Goal: Use online tool/utility: Utilize a website feature to perform a specific function

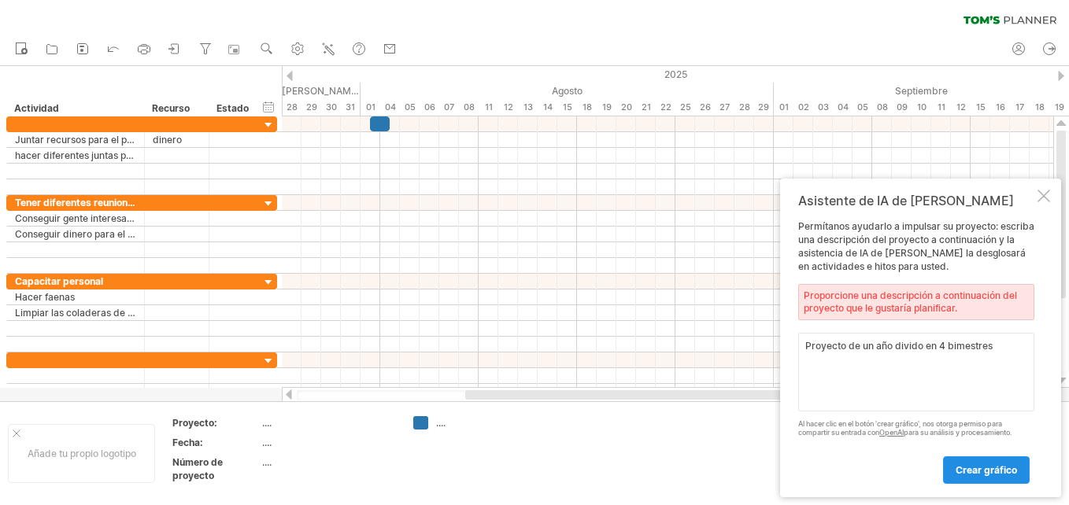
type textarea "Proyecto de un año divido en 4 bimestres"
click at [990, 470] on span "Crear gráfico" at bounding box center [986, 471] width 61 height 12
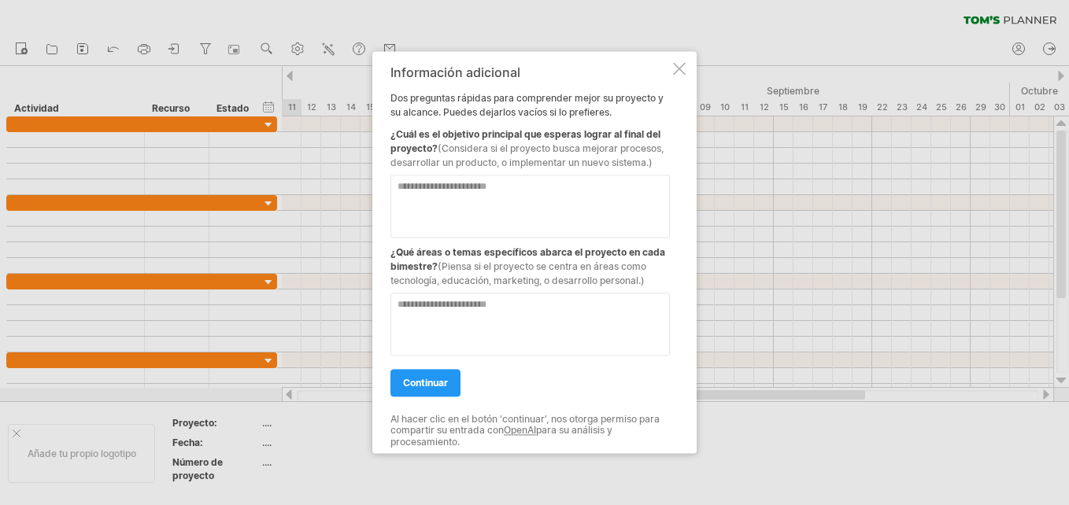
click at [401, 189] on textarea at bounding box center [531, 206] width 280 height 63
type textarea "**********"
click at [411, 336] on textarea at bounding box center [531, 324] width 280 height 63
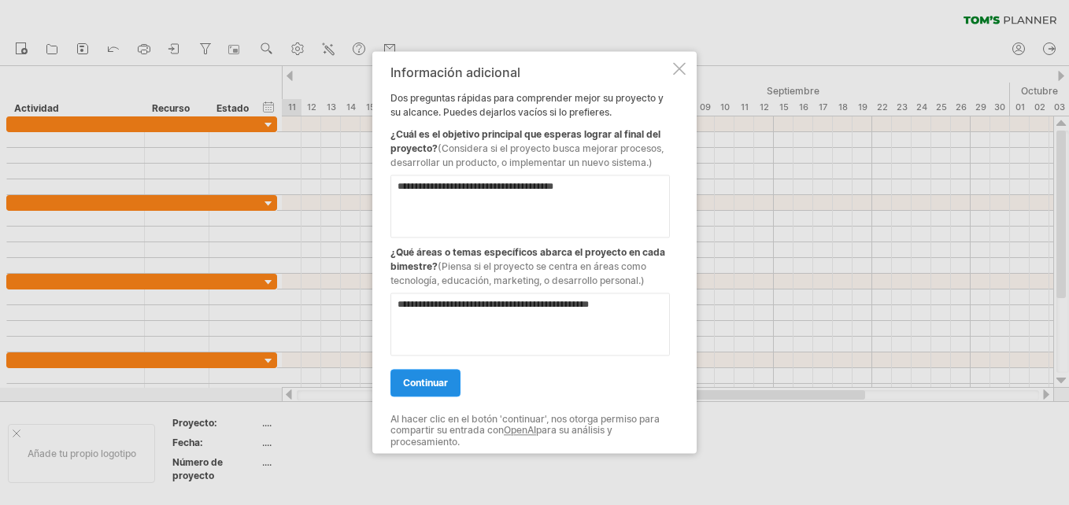
type textarea "**********"
click at [424, 383] on span "continuar" at bounding box center [425, 383] width 45 height 12
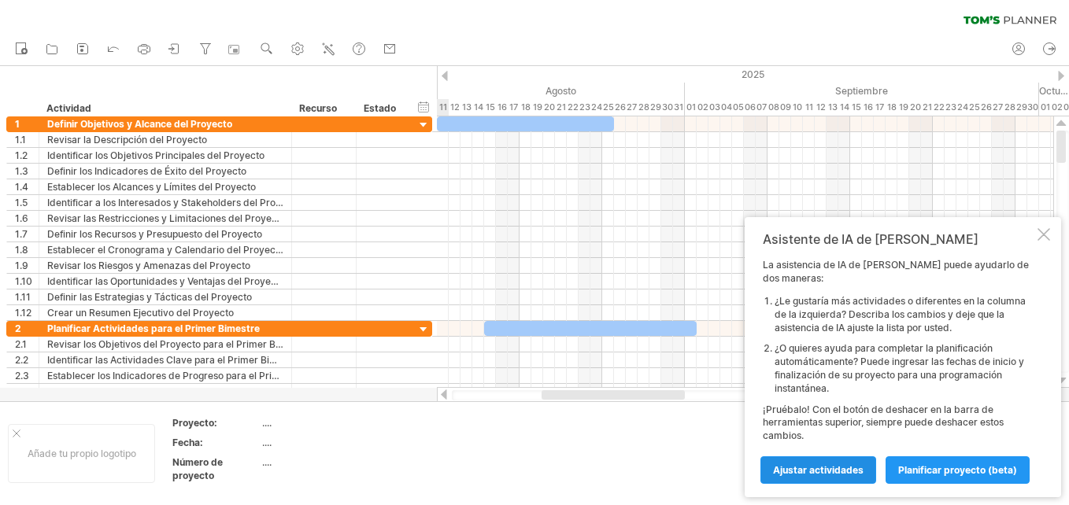
click at [818, 469] on span "Ajustar actividades" at bounding box center [818, 471] width 91 height 12
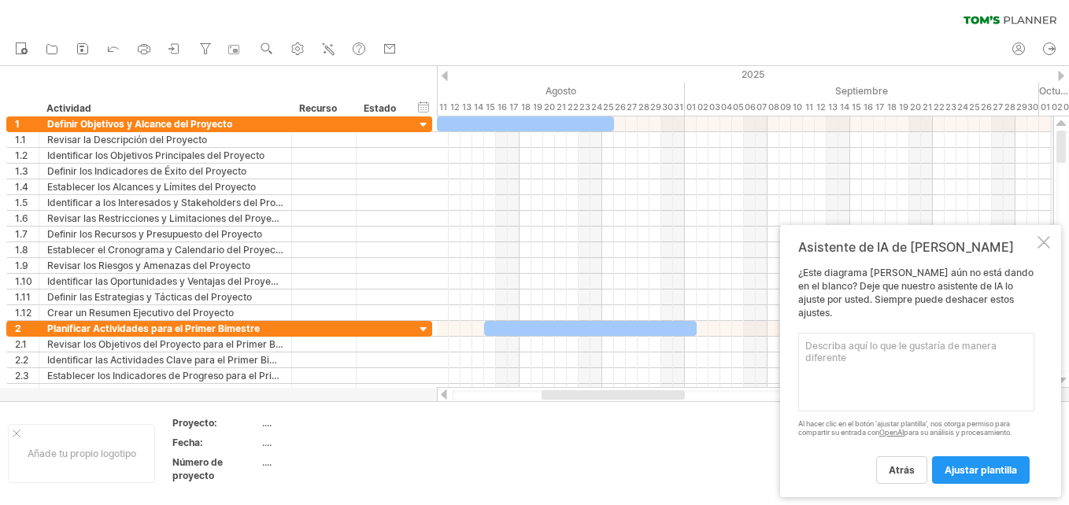
click at [1059, 81] on div "2025" at bounding box center [744, 74] width 2764 height 17
click at [1057, 75] on div "2025" at bounding box center [744, 74] width 2764 height 17
click at [1062, 72] on div at bounding box center [1061, 76] width 6 height 10
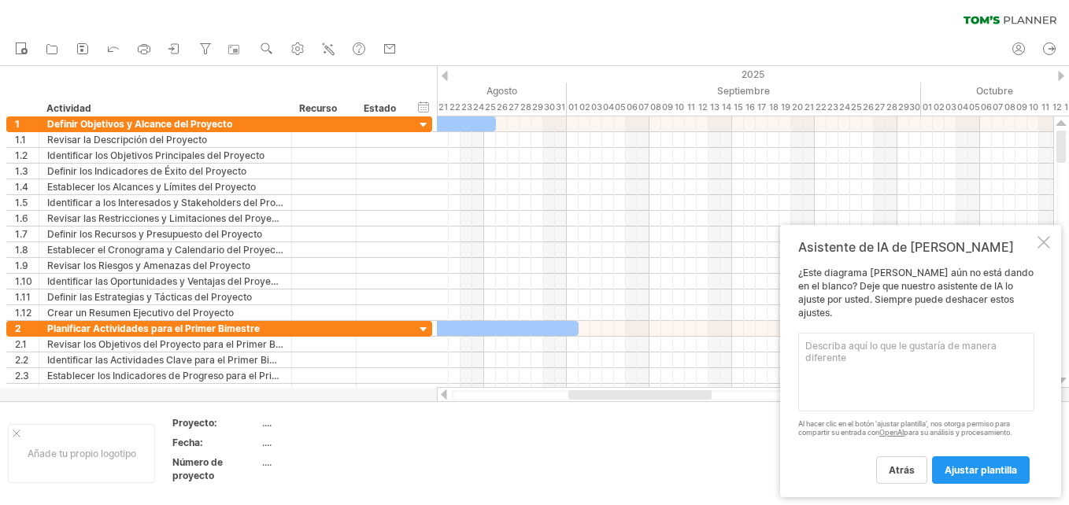
click at [1062, 72] on div at bounding box center [1061, 76] width 6 height 10
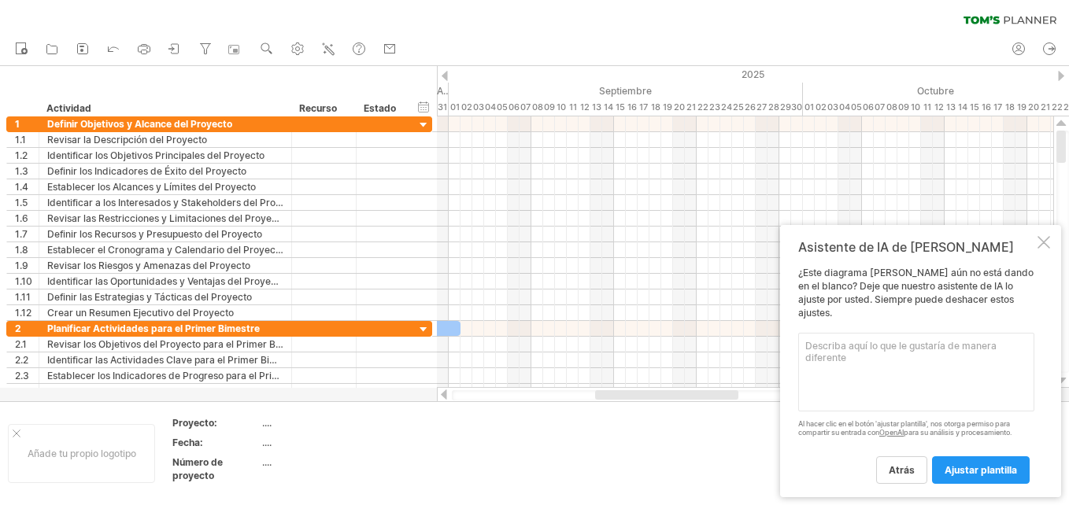
click at [1062, 72] on div at bounding box center [1061, 76] width 6 height 10
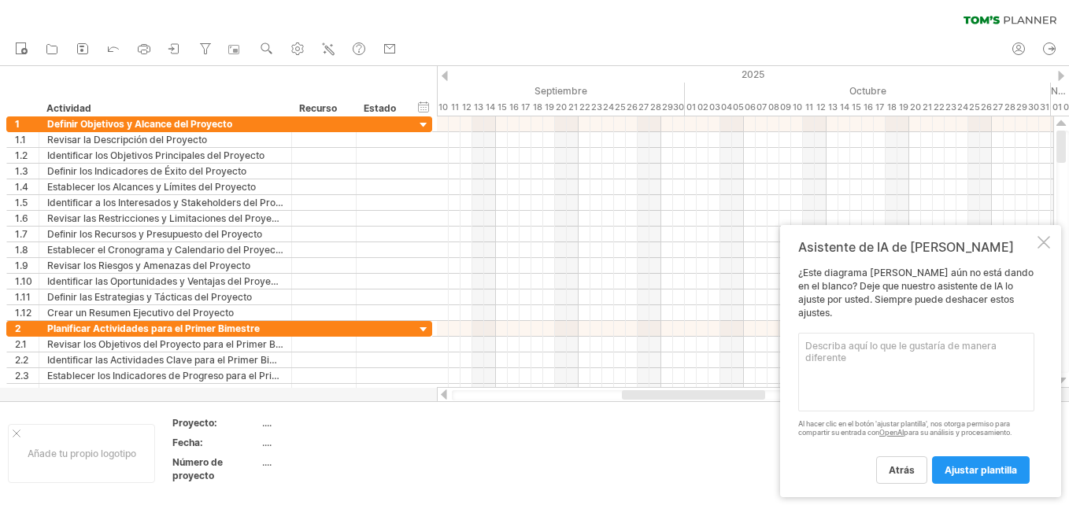
click at [1062, 72] on div at bounding box center [1061, 76] width 6 height 10
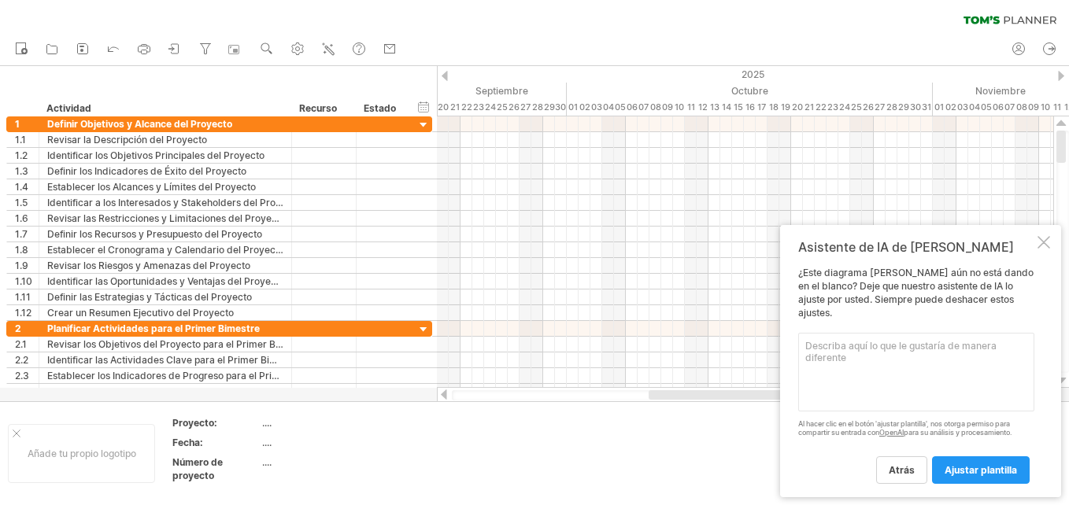
click at [1062, 72] on div at bounding box center [1061, 76] width 6 height 10
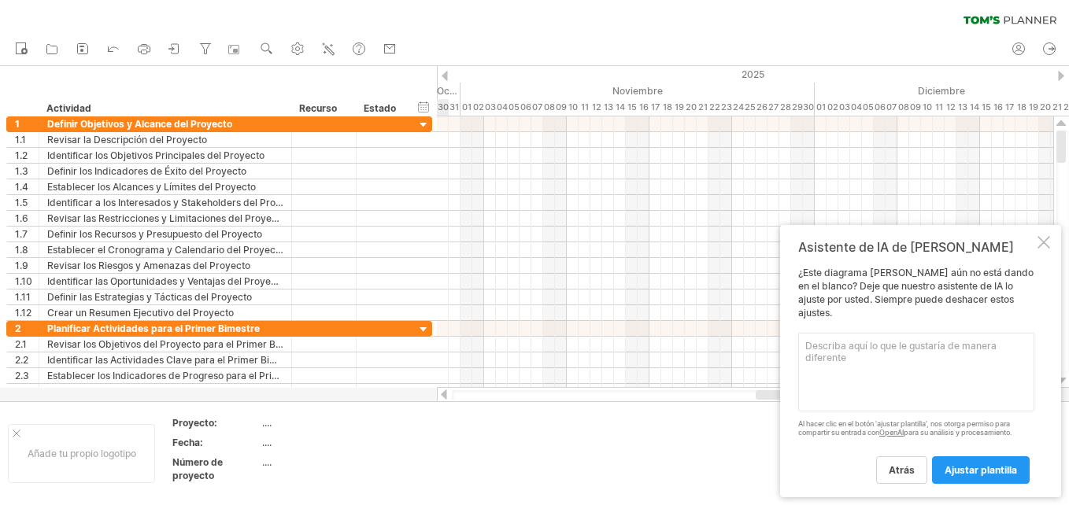
click at [1062, 72] on div at bounding box center [1061, 76] width 6 height 10
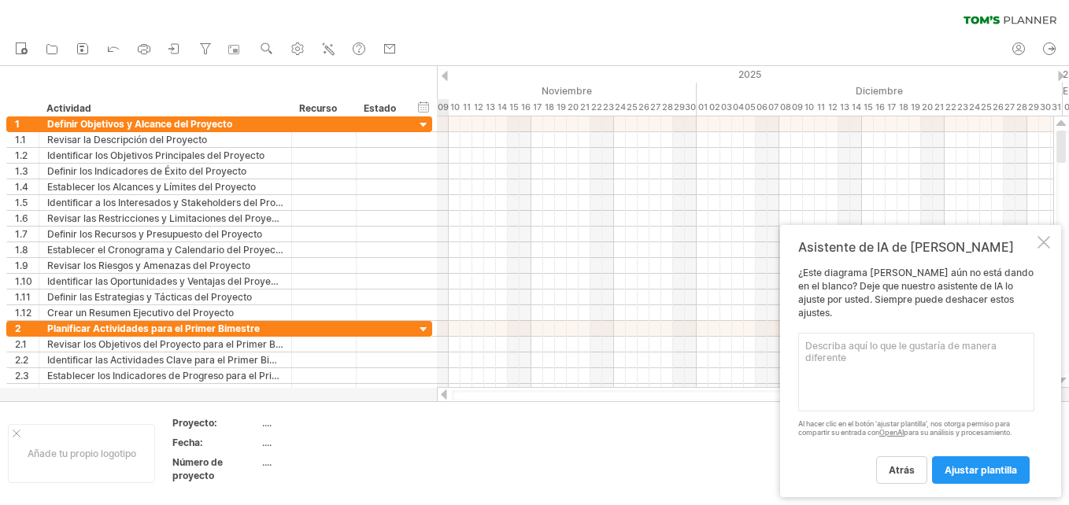
click at [1062, 72] on div at bounding box center [1061, 76] width 6 height 10
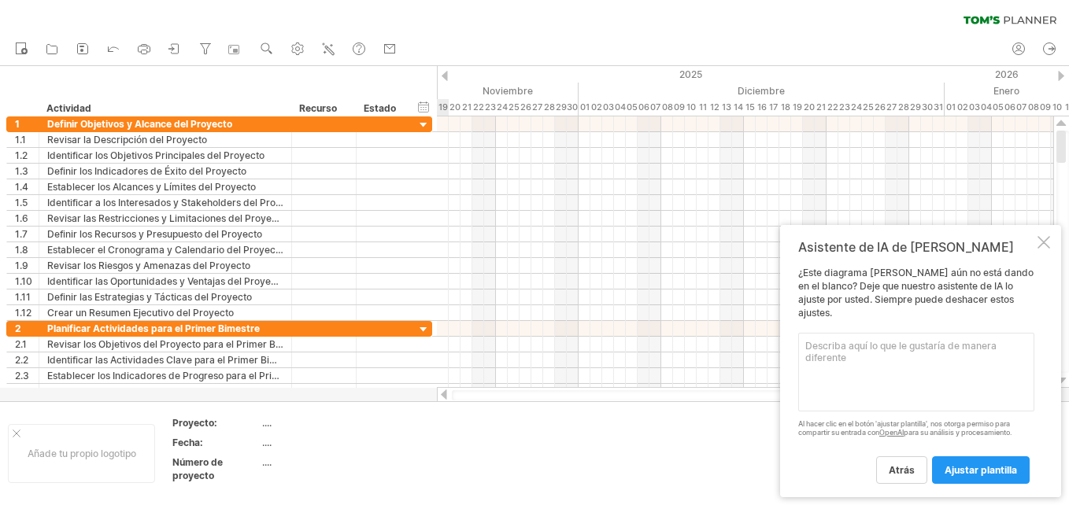
click at [1062, 72] on div at bounding box center [1061, 76] width 6 height 10
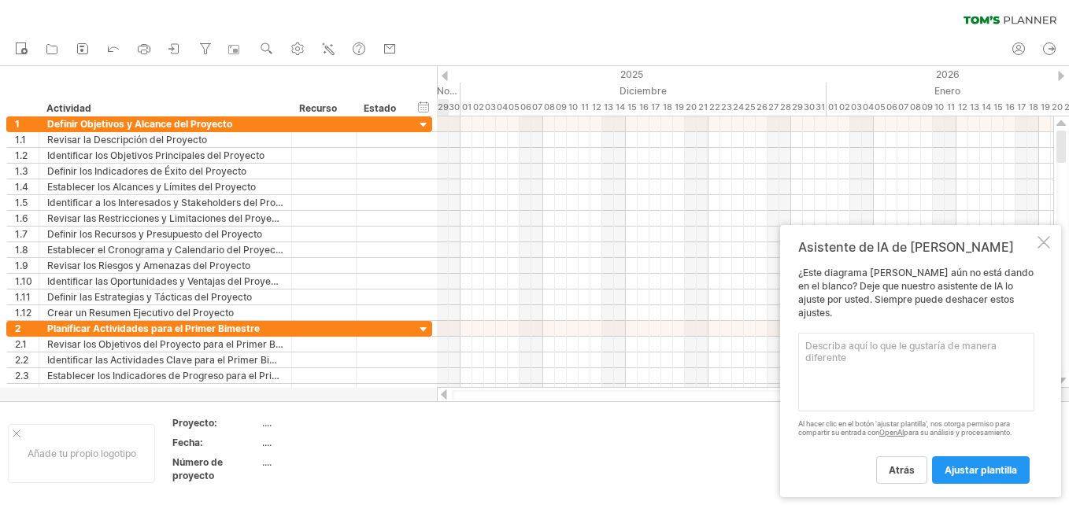
click at [1062, 72] on div at bounding box center [1061, 76] width 6 height 10
click at [1062, 74] on div at bounding box center [1061, 76] width 6 height 10
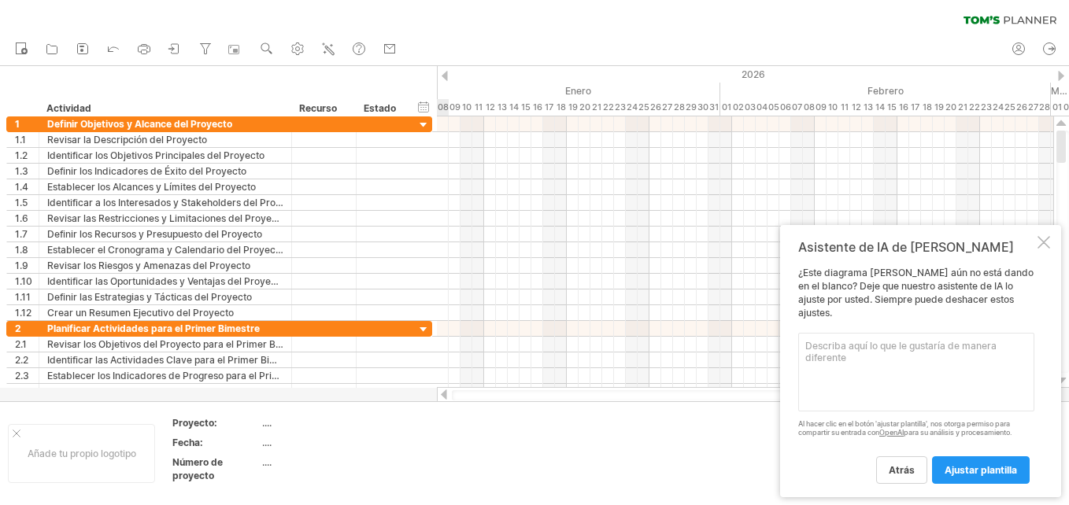
click at [1062, 74] on div at bounding box center [1061, 76] width 6 height 10
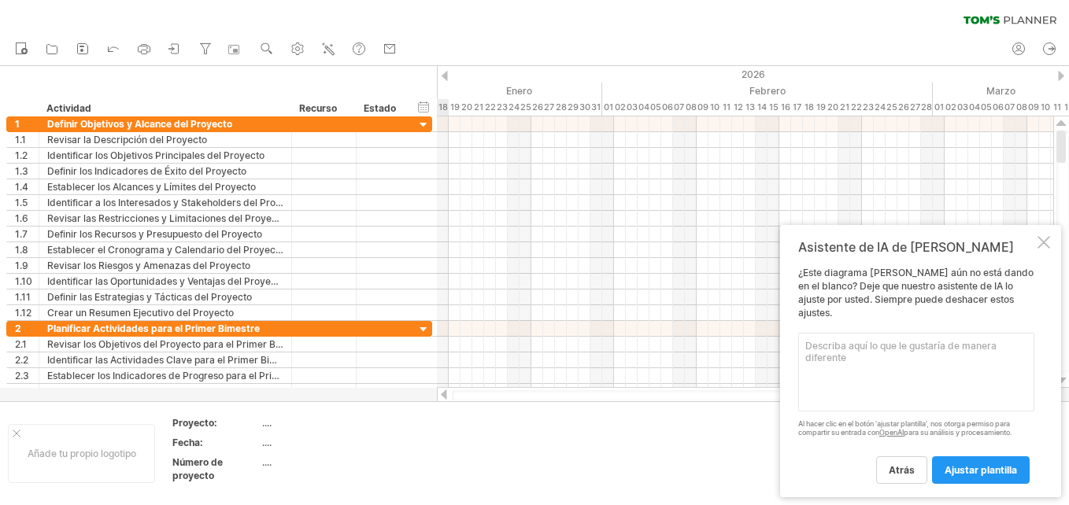
click at [1062, 74] on div at bounding box center [1061, 76] width 6 height 10
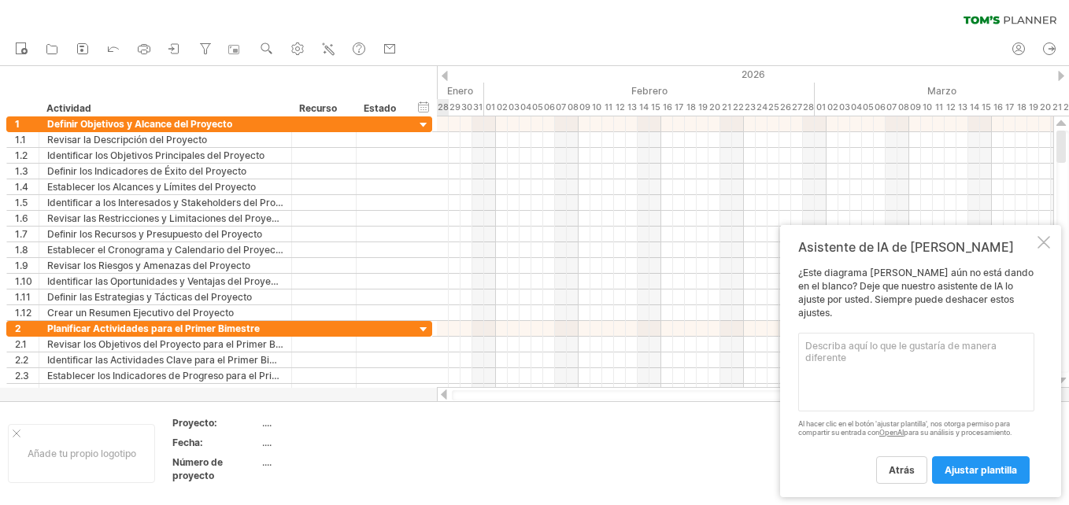
click at [1062, 74] on div at bounding box center [1061, 76] width 6 height 10
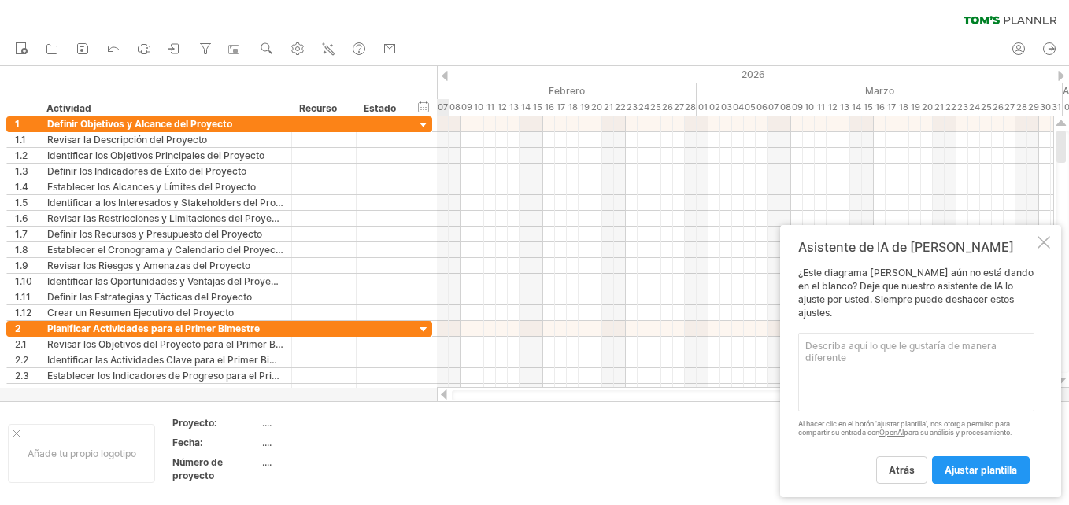
click at [1062, 74] on div at bounding box center [1061, 76] width 6 height 10
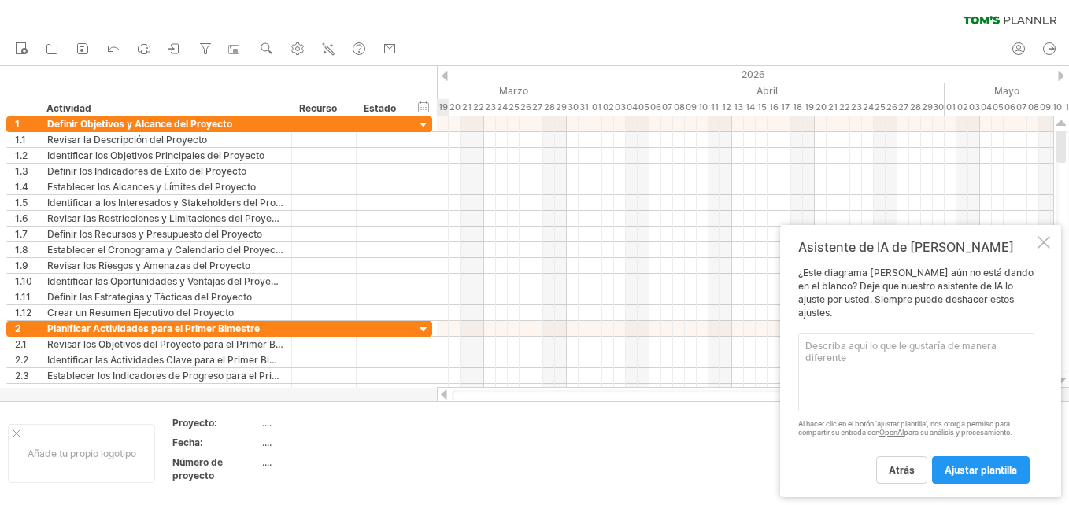
click at [1062, 74] on div at bounding box center [1061, 76] width 6 height 10
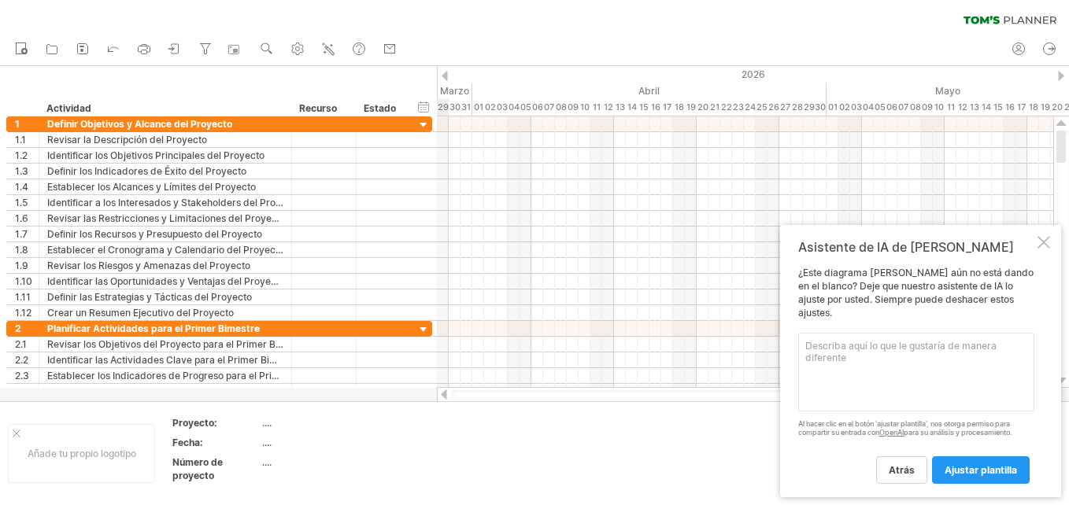
click at [1062, 74] on div at bounding box center [1061, 76] width 6 height 10
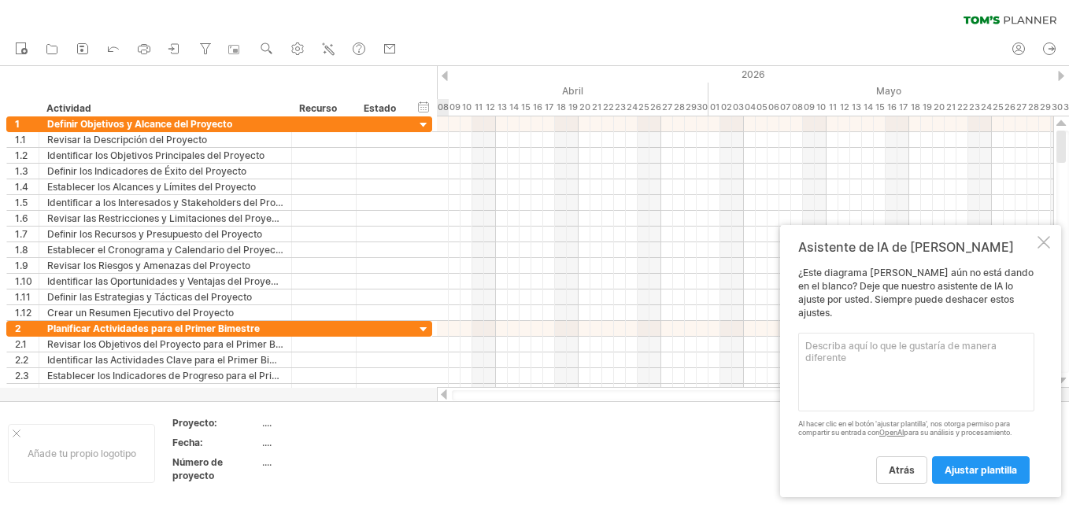
click at [1062, 74] on div at bounding box center [1061, 76] width 6 height 10
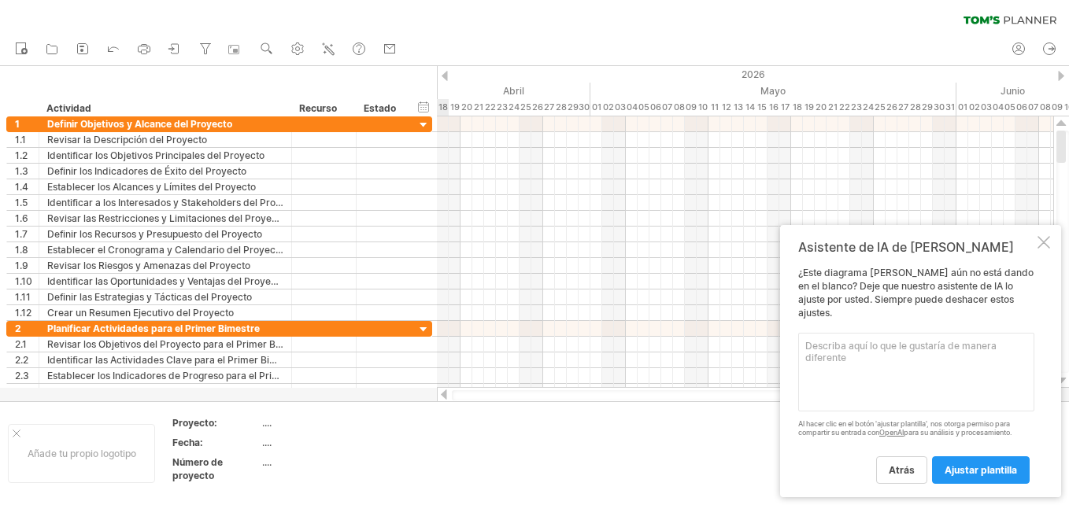
click at [1061, 74] on div at bounding box center [1061, 76] width 6 height 10
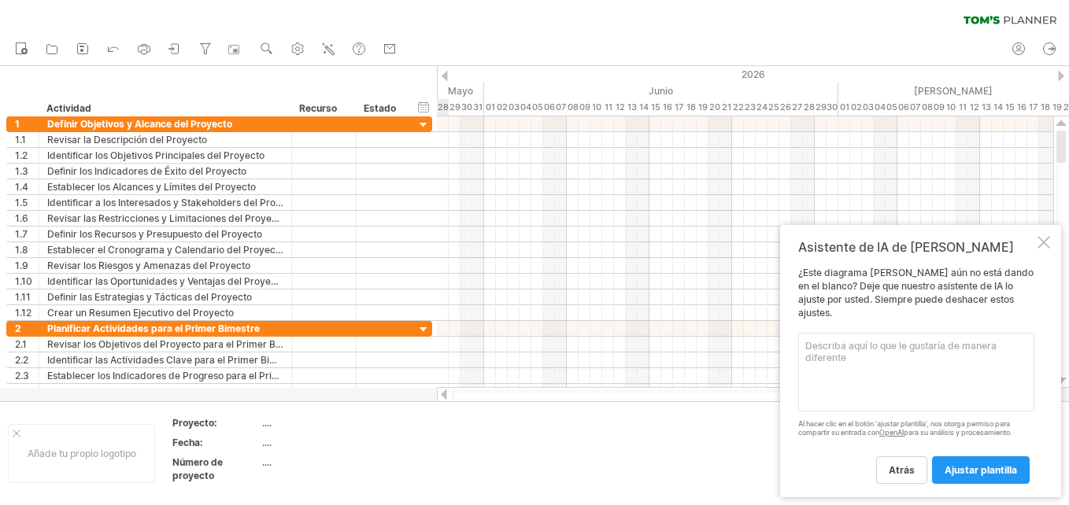
click at [1061, 74] on div at bounding box center [1061, 76] width 6 height 10
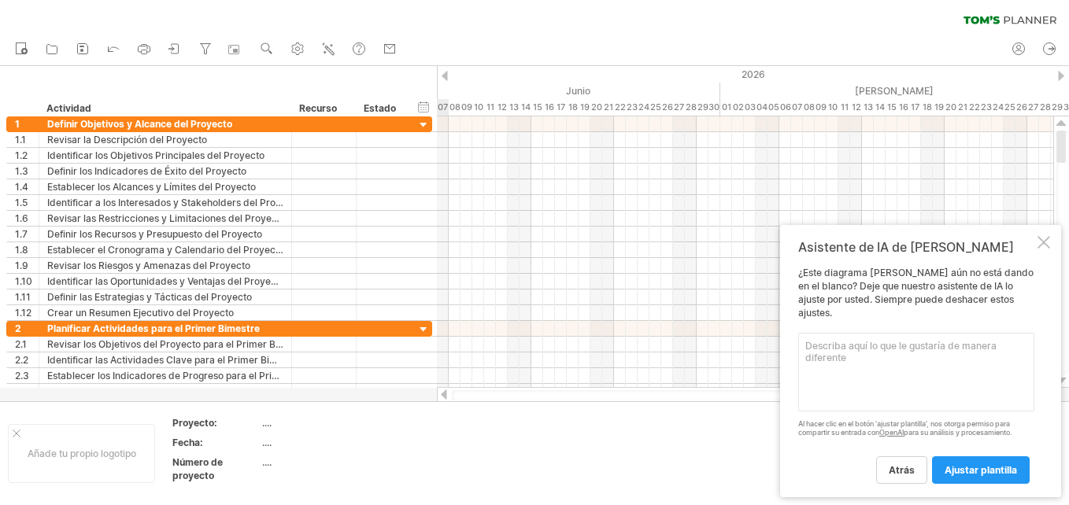
click at [1061, 74] on div at bounding box center [1061, 76] width 6 height 10
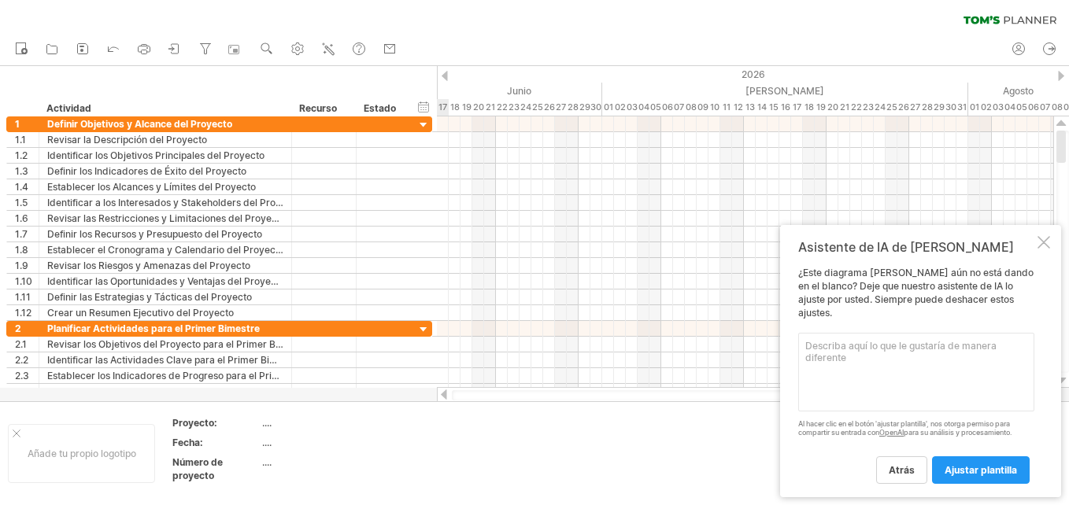
click at [1061, 74] on div at bounding box center [1061, 76] width 6 height 10
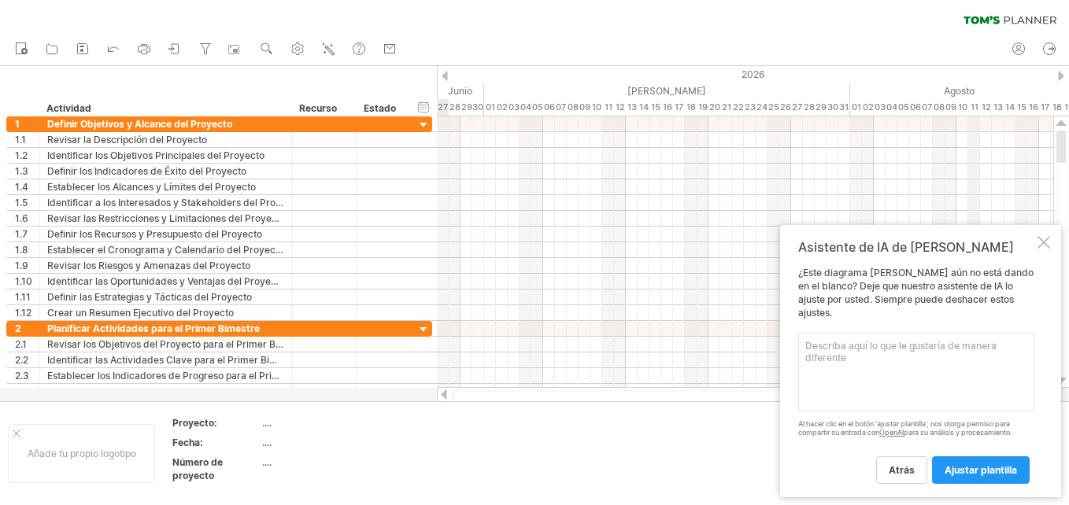
click at [971, 103] on div "11" at bounding box center [974, 107] width 12 height 17
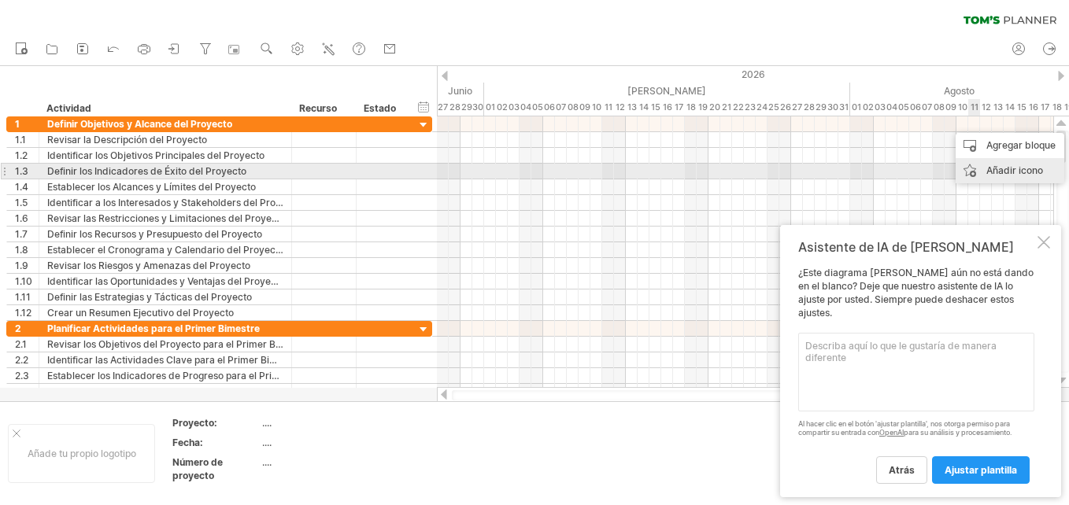
click at [983, 170] on div "Añadir icono" at bounding box center [1010, 170] width 109 height 25
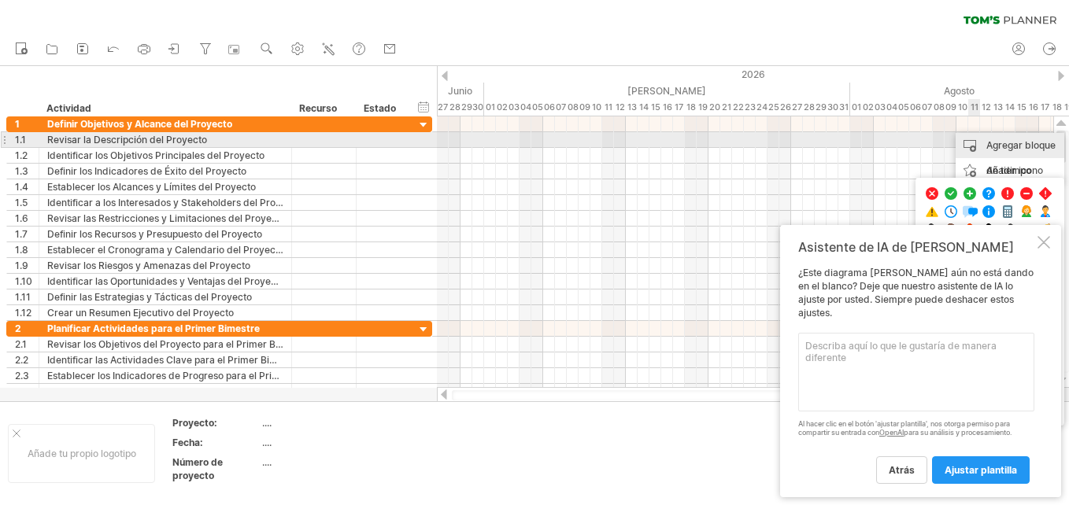
click at [976, 146] on div "Agregar bloque de tiempo" at bounding box center [1010, 158] width 109 height 50
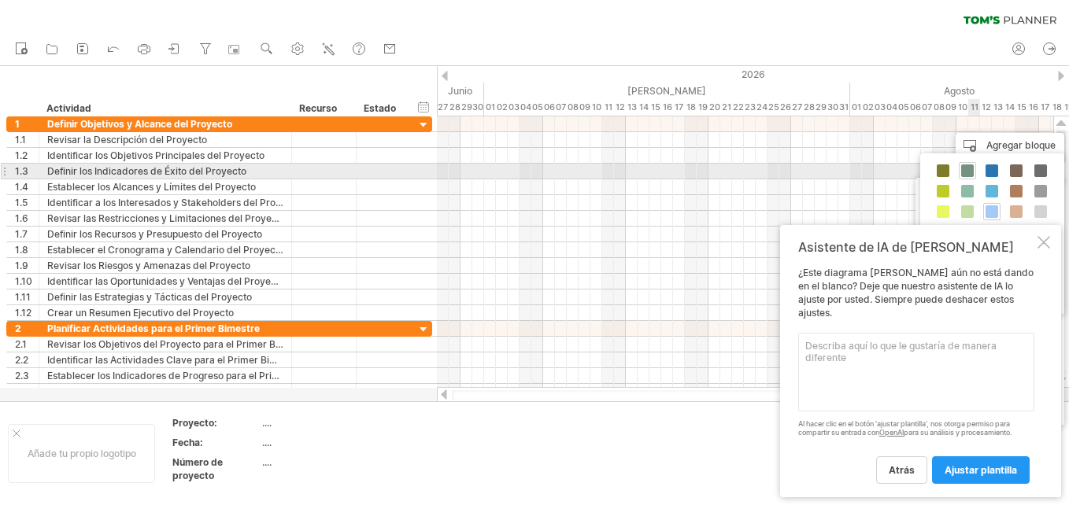
click at [966, 170] on span at bounding box center [967, 171] width 13 height 13
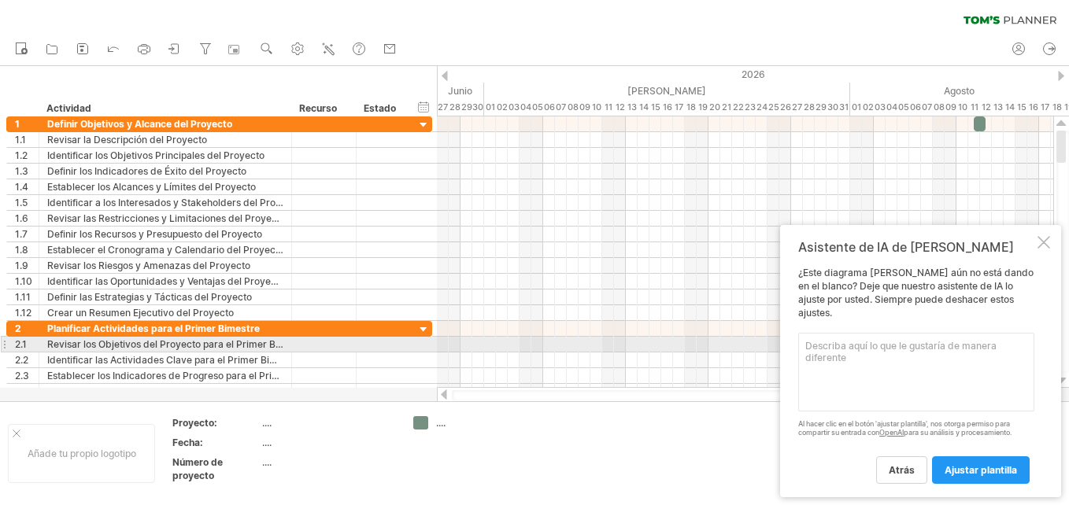
click at [823, 351] on textarea at bounding box center [916, 372] width 236 height 79
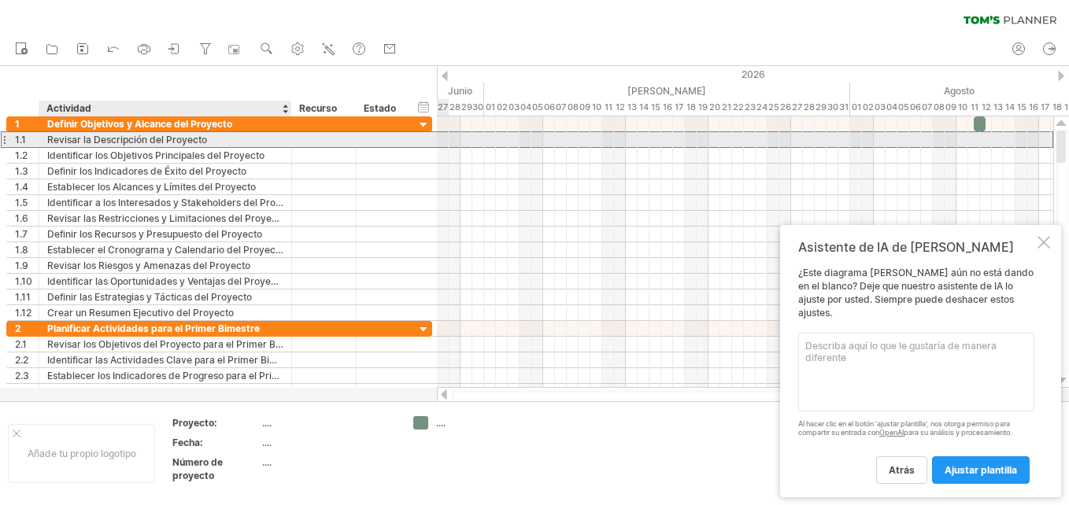
click at [162, 143] on div "Revisar la Descripción del Proyecto" at bounding box center [165, 139] width 236 height 15
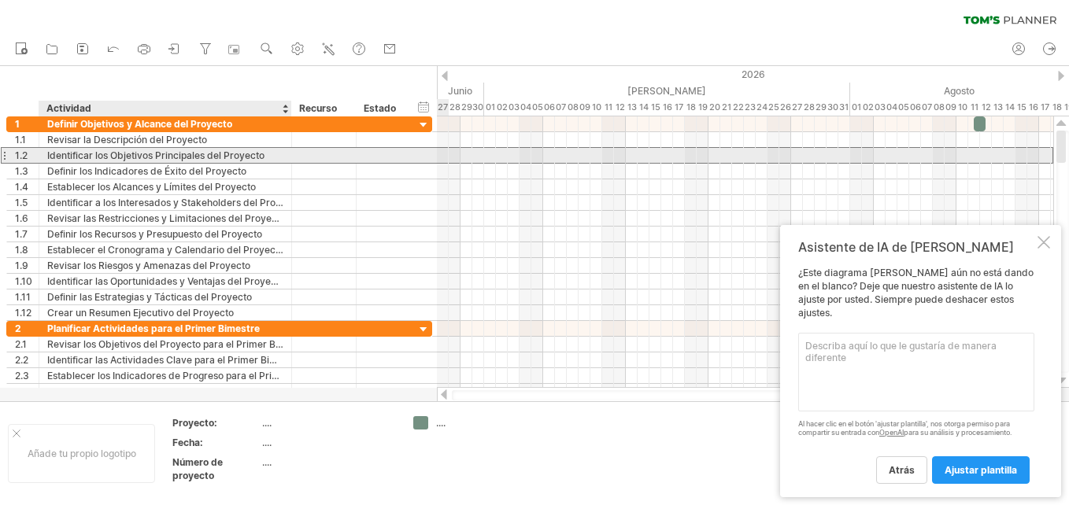
click at [160, 157] on div "Identificar los Objetivos Principales del Proyecto" at bounding box center [165, 155] width 236 height 15
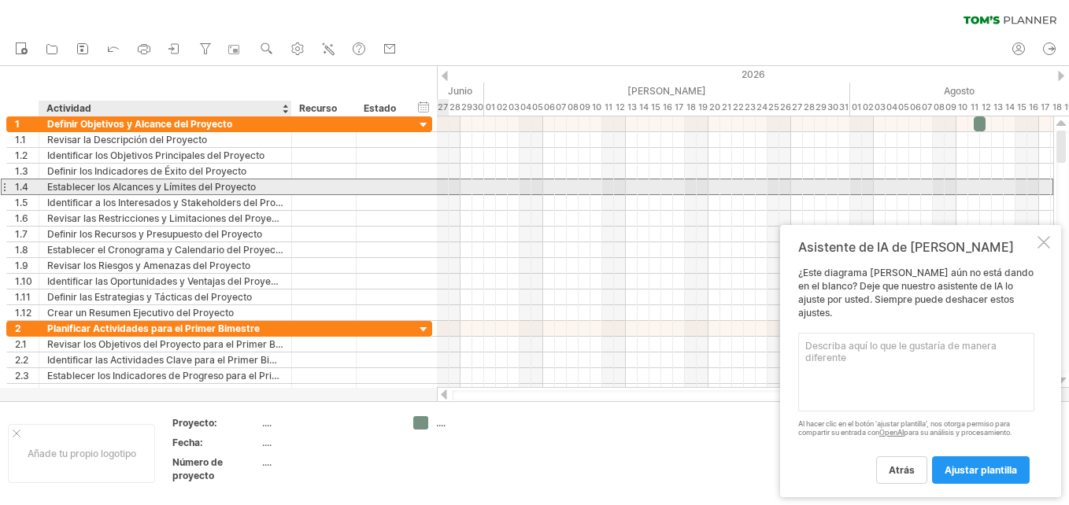
click at [155, 184] on div "Establecer los Alcances y Límites del Proyecto" at bounding box center [165, 187] width 236 height 15
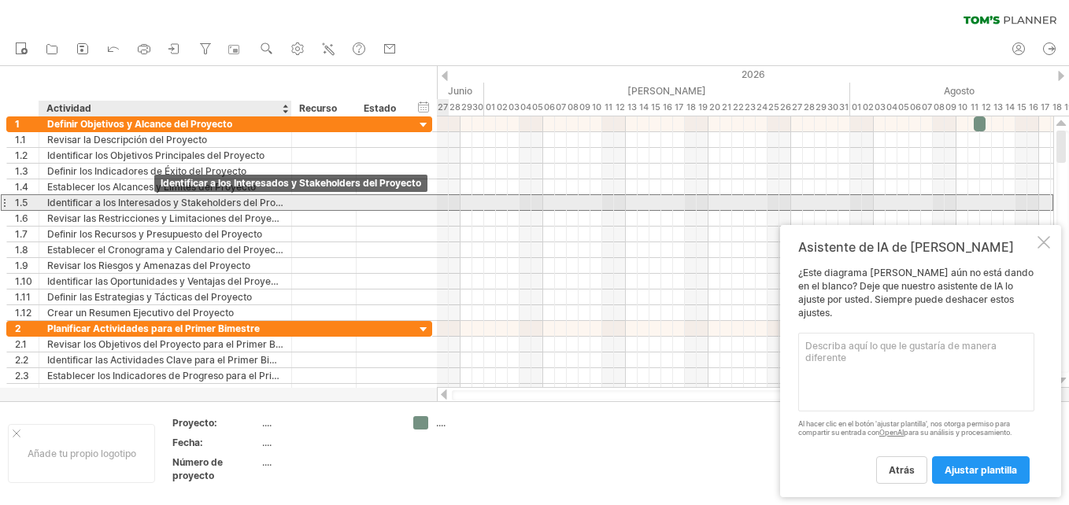
click at [154, 205] on div "Identificar a los Interesados y Stakeholders del Proyecto" at bounding box center [165, 202] width 236 height 15
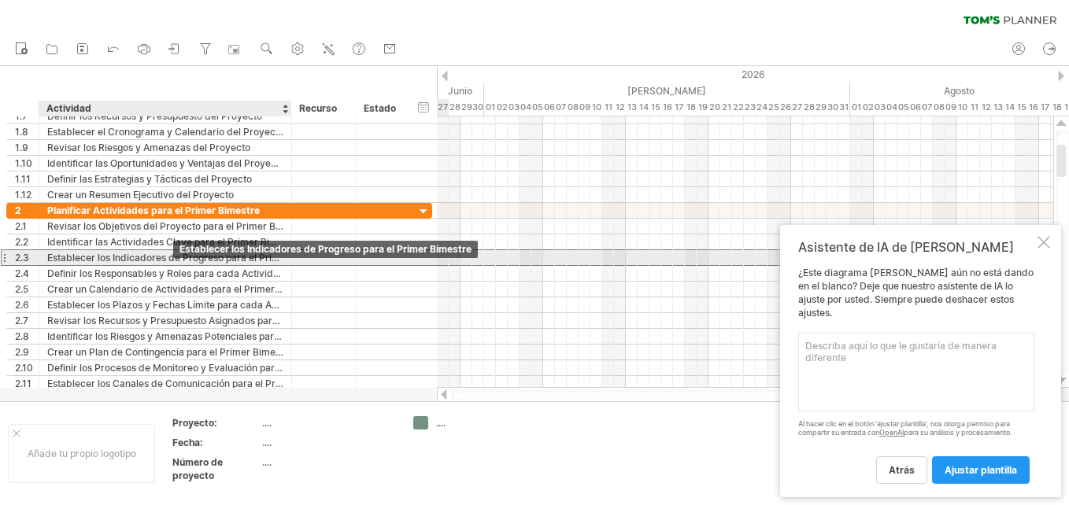
click at [172, 257] on div "Establecer los Indicadores de Progreso para el Primer Bimestre" at bounding box center [165, 257] width 236 height 15
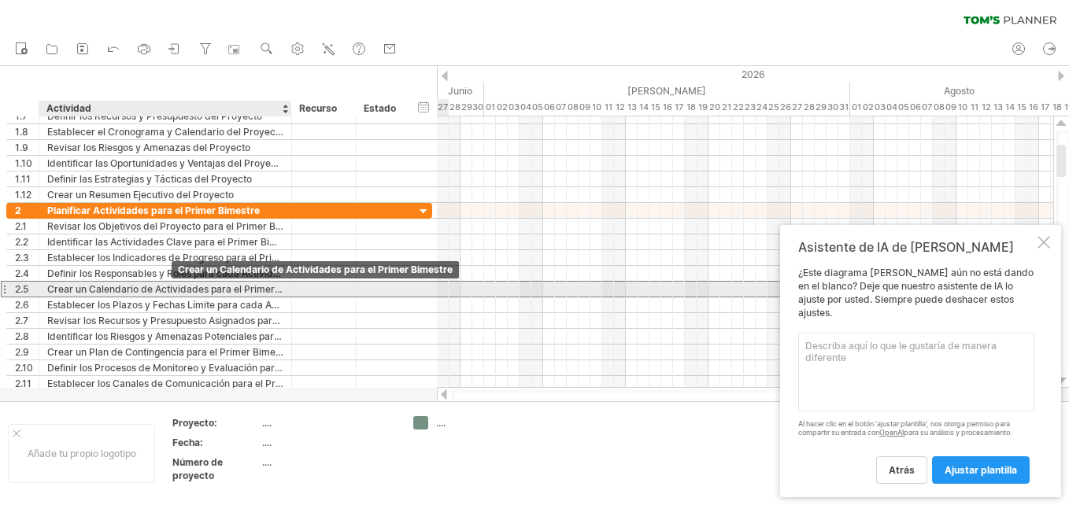
click at [172, 285] on div "Crear un Calendario de Actividades para el Primer Bimestre" at bounding box center [165, 289] width 236 height 15
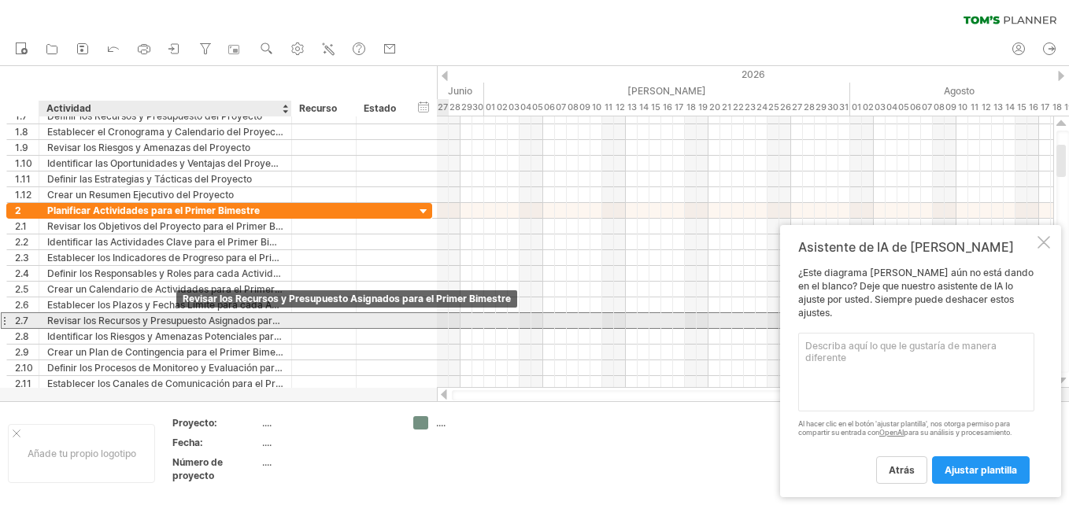
click at [180, 325] on div "Revisar los Recursos y Presupuesto Asignados para el Primer Bimestre" at bounding box center [165, 320] width 236 height 15
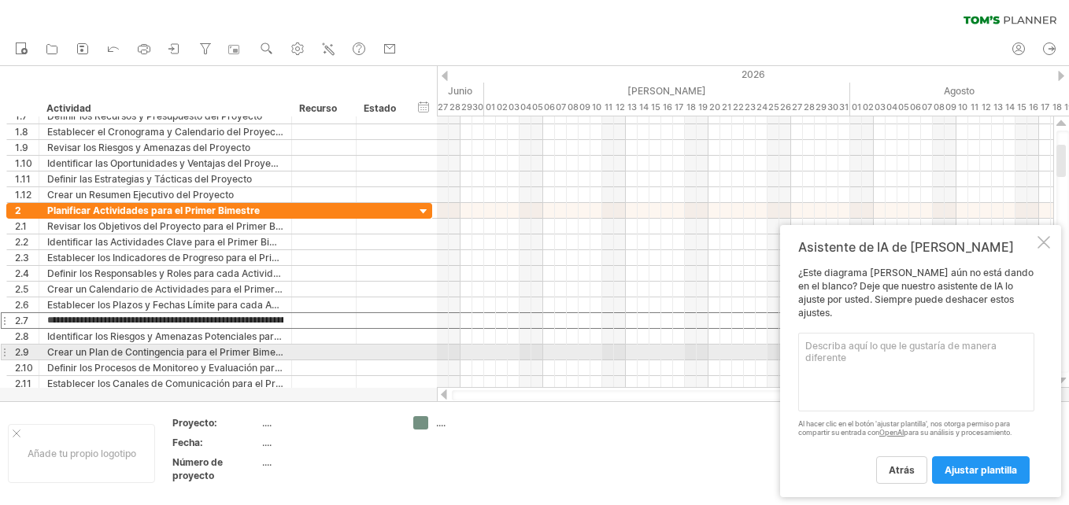
click at [813, 348] on textarea at bounding box center [916, 372] width 236 height 79
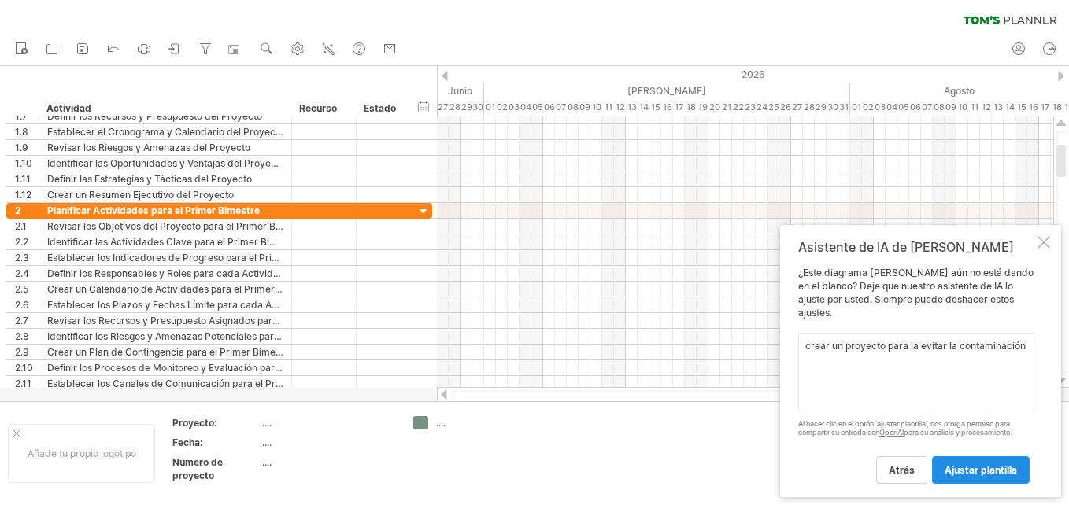
type textarea "crear un proyecto para la evitar la contaminación"
click at [978, 469] on span "Ajustar plantilla" at bounding box center [981, 471] width 72 height 12
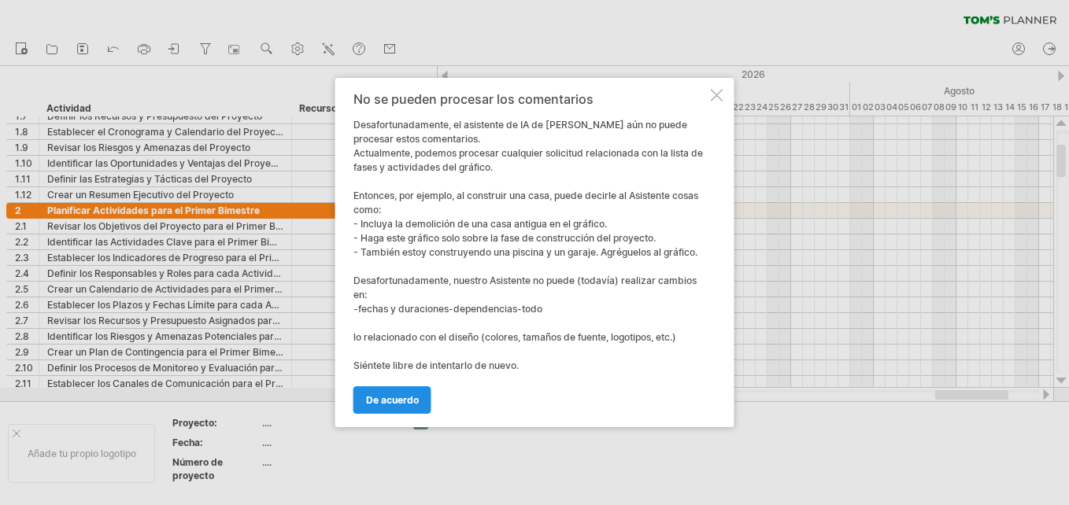
click at [369, 403] on span "De acuerdo" at bounding box center [392, 400] width 53 height 12
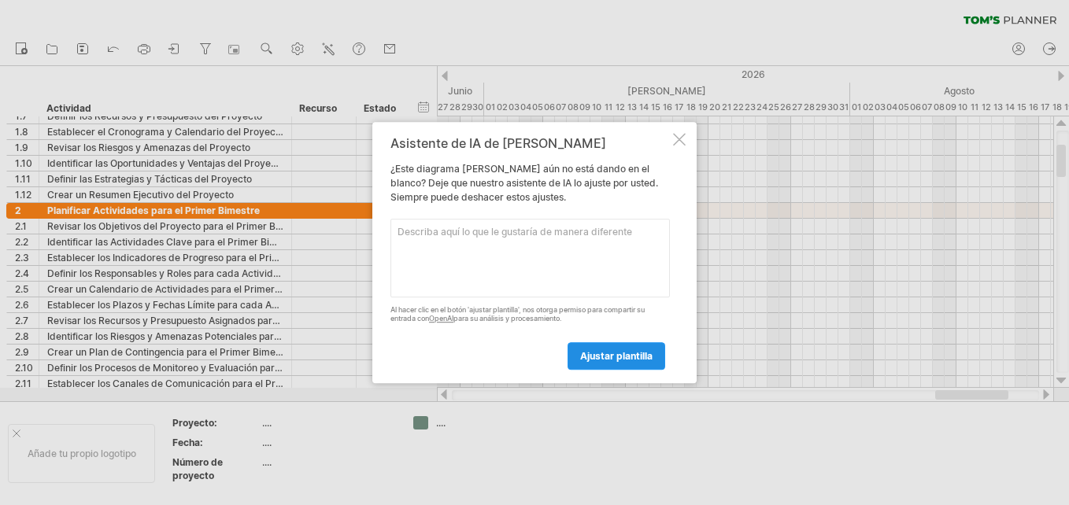
click at [588, 362] on span "Ajustar plantilla" at bounding box center [616, 356] width 72 height 12
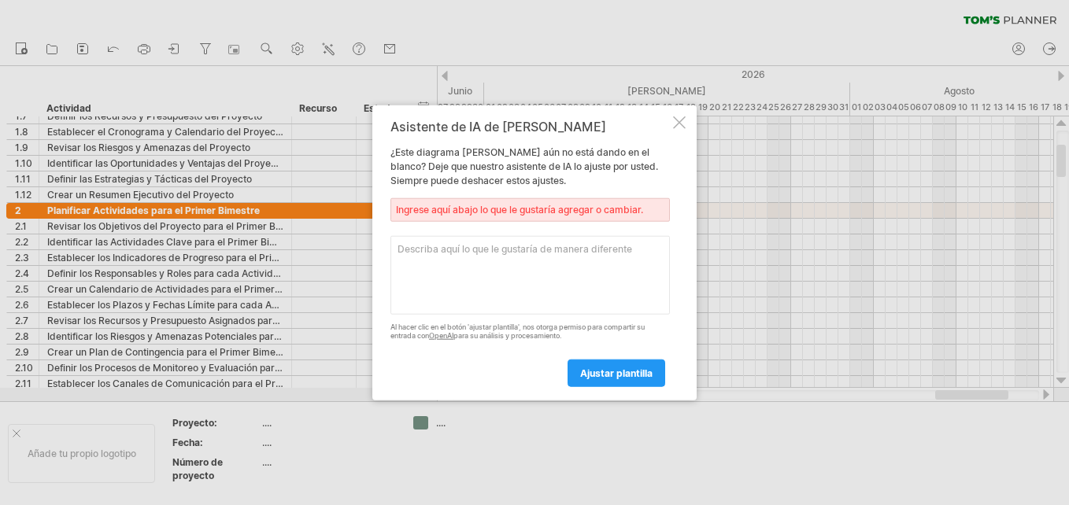
click at [403, 209] on div "Ingrese aquí abajo lo que le gustaría agregar o cambiar." at bounding box center [531, 210] width 280 height 24
click at [403, 249] on textarea at bounding box center [531, 275] width 280 height 79
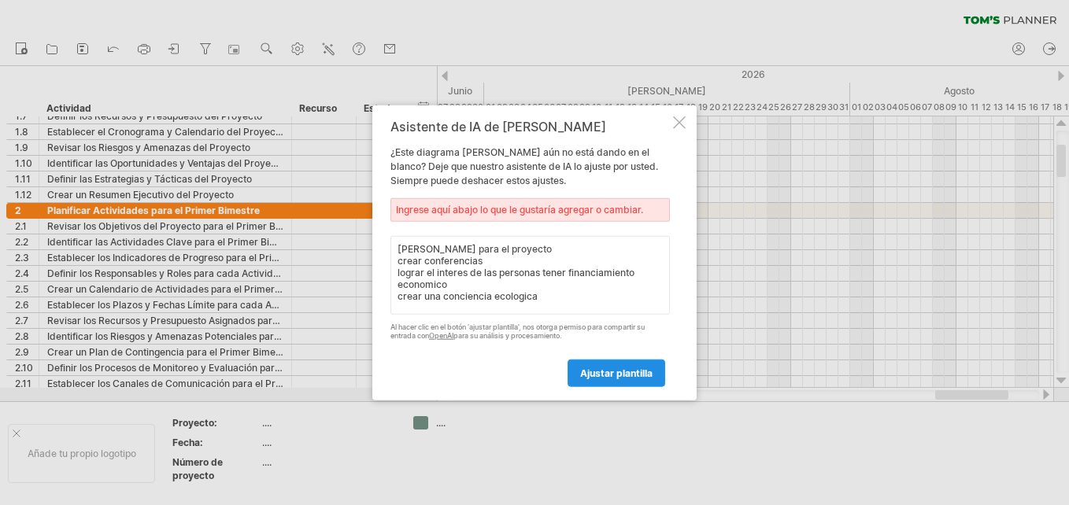
type textarea "[PERSON_NAME] para el proyecto crear conferencias lograr el interes de las pers…"
click at [593, 378] on span "Ajustar plantilla" at bounding box center [616, 373] width 72 height 12
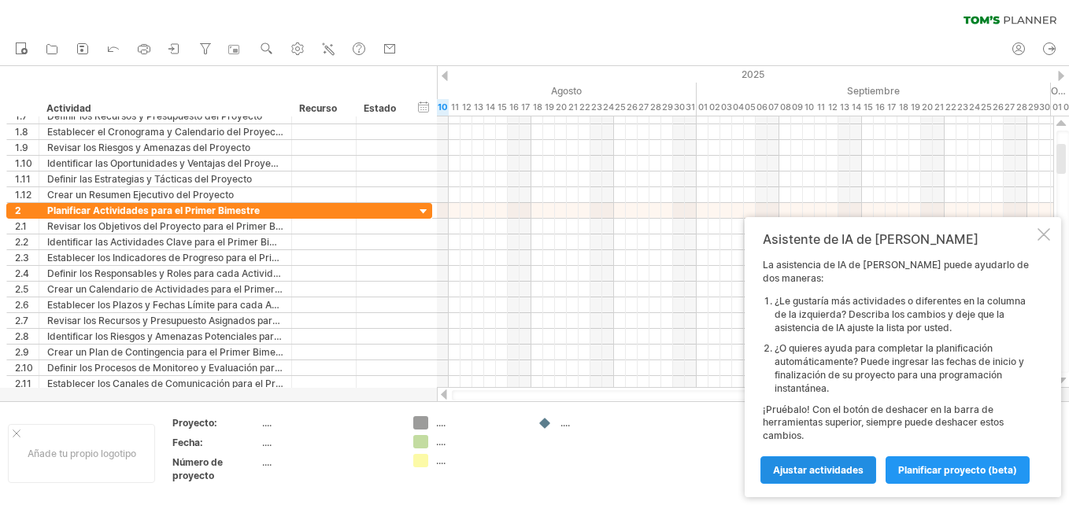
click at [793, 467] on span "Ajustar actividades" at bounding box center [818, 471] width 91 height 12
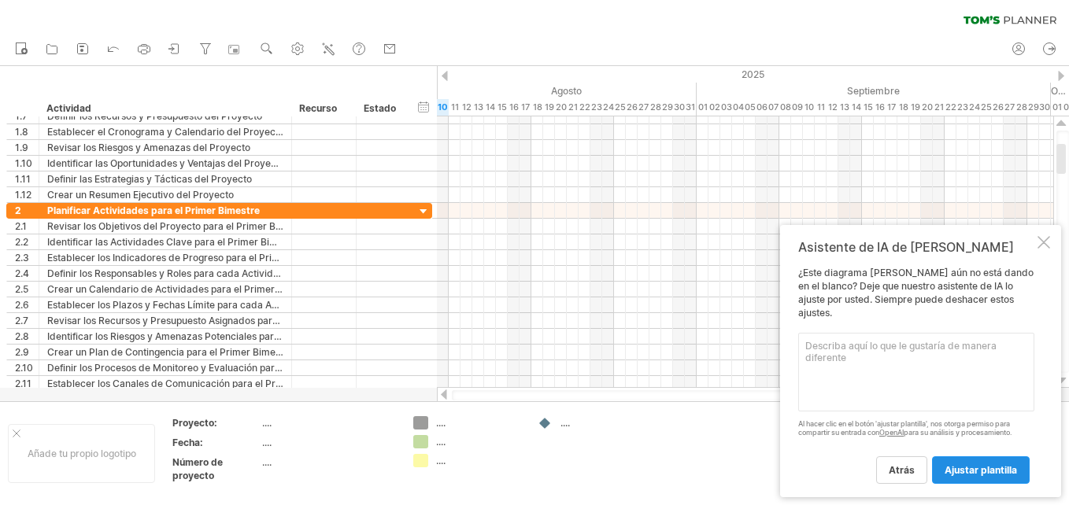
click at [958, 470] on span "Ajustar plantilla" at bounding box center [981, 471] width 72 height 12
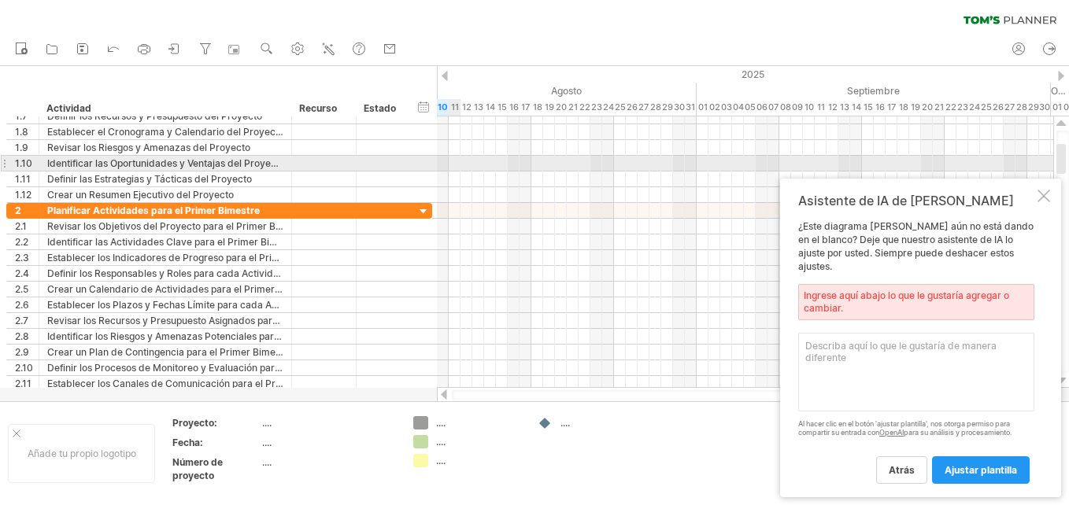
click at [453, 164] on div at bounding box center [745, 164] width 617 height 16
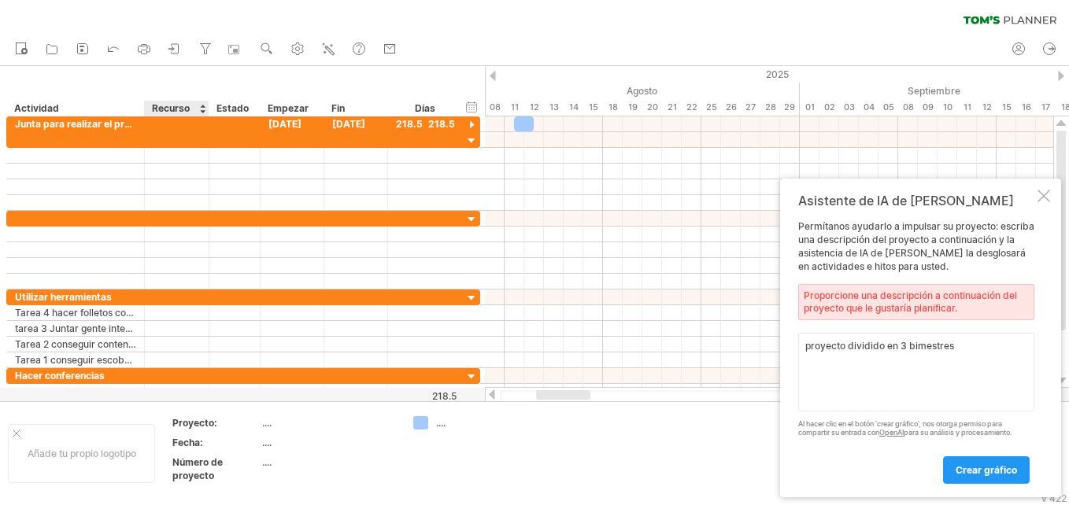
click at [199, 108] on div "Recurso" at bounding box center [176, 109] width 48 height 16
click at [202, 110] on div at bounding box center [202, 109] width 6 height 16
click at [137, 113] on div at bounding box center [138, 109] width 6 height 16
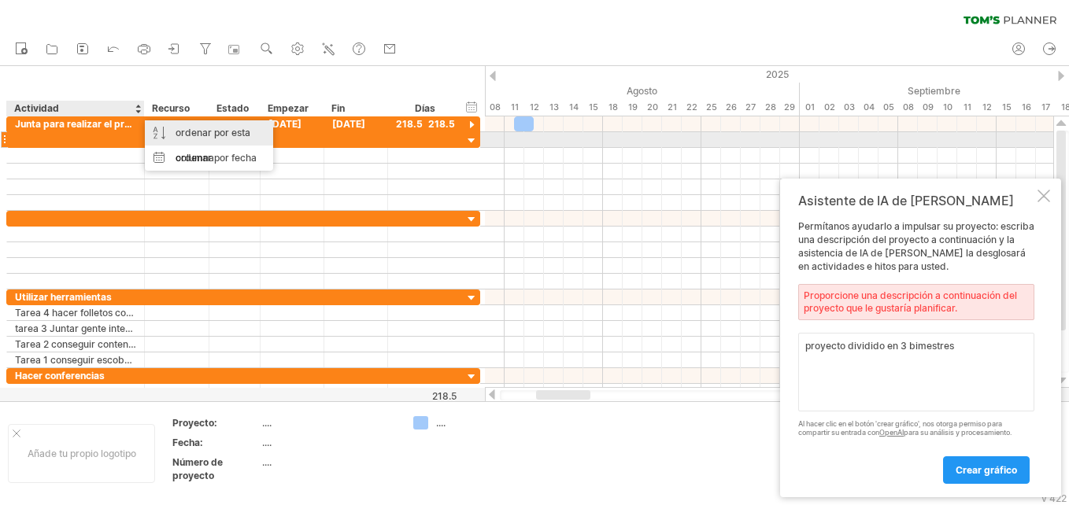
click at [172, 134] on div "ordenar por esta columna" at bounding box center [209, 145] width 128 height 50
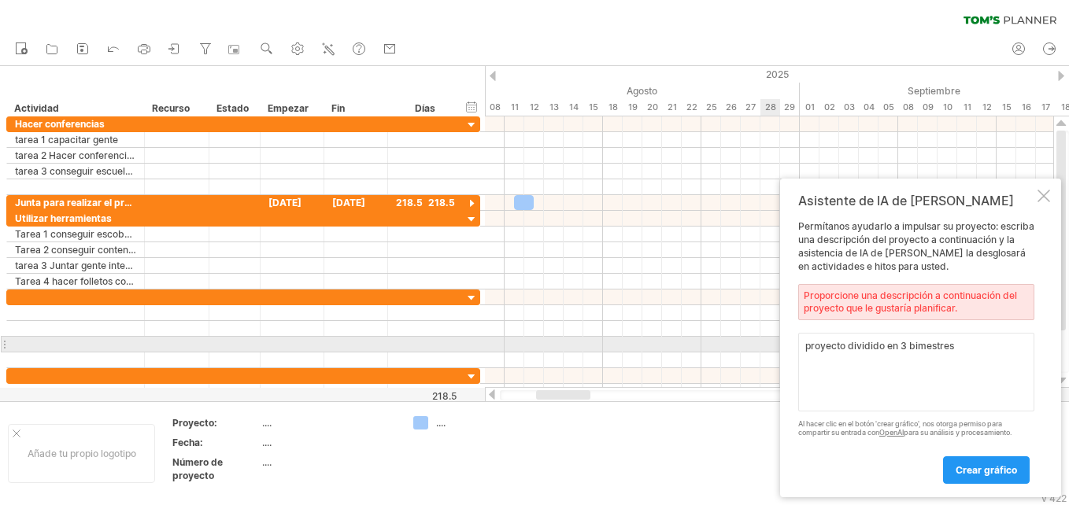
click at [958, 351] on textarea "proyecto dividido en 3 bimestres" at bounding box center [916, 372] width 236 height 79
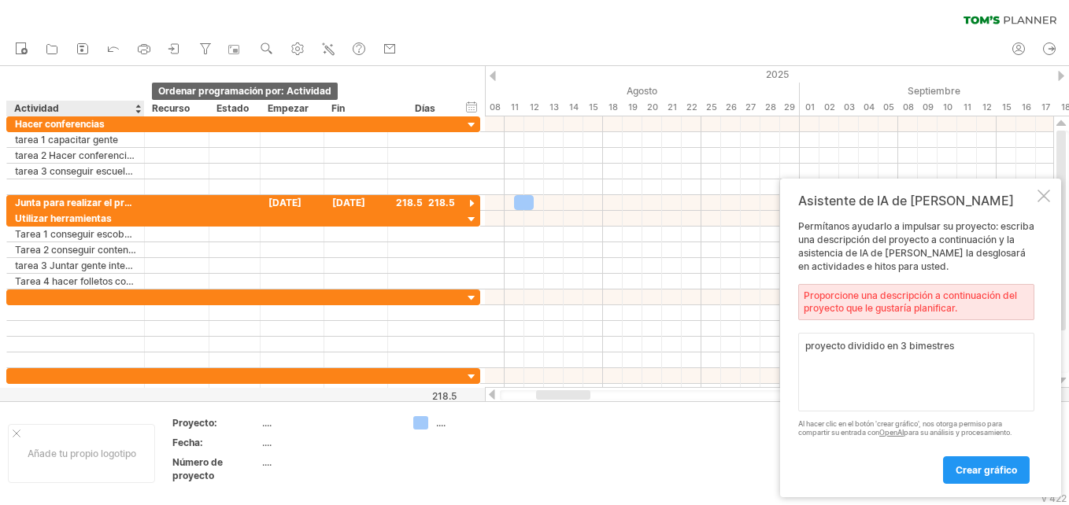
click at [140, 105] on div at bounding box center [138, 109] width 6 height 16
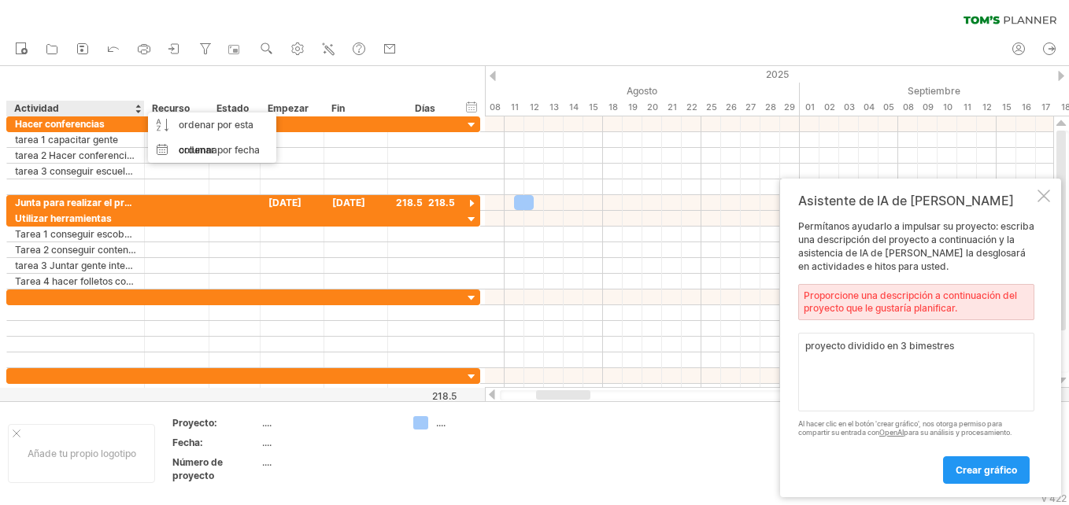
click at [140, 105] on div at bounding box center [138, 109] width 6 height 16
click at [139, 109] on div at bounding box center [138, 109] width 6 height 16
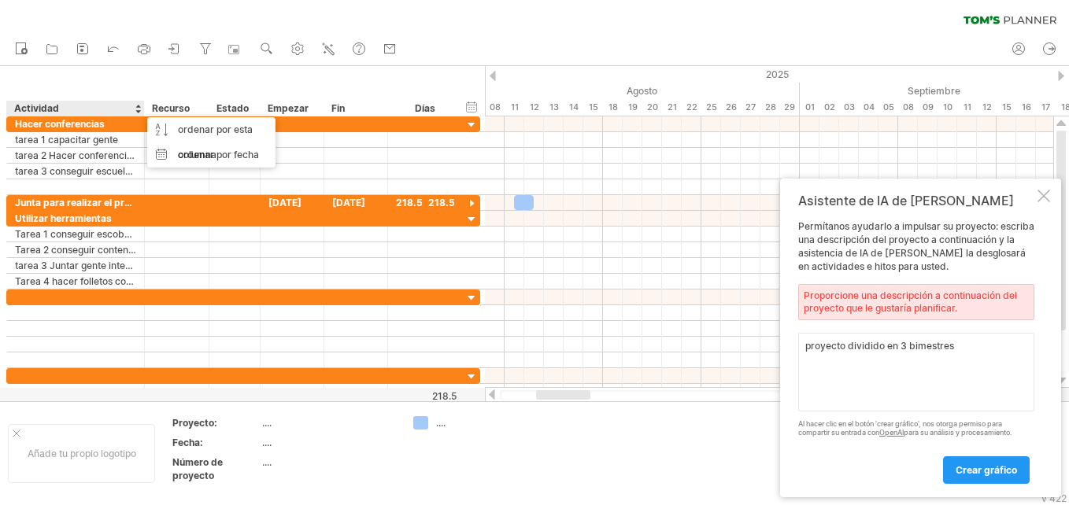
click at [139, 109] on div at bounding box center [138, 109] width 6 height 16
click at [133, 103] on div "Actividad" at bounding box center [74, 109] width 121 height 16
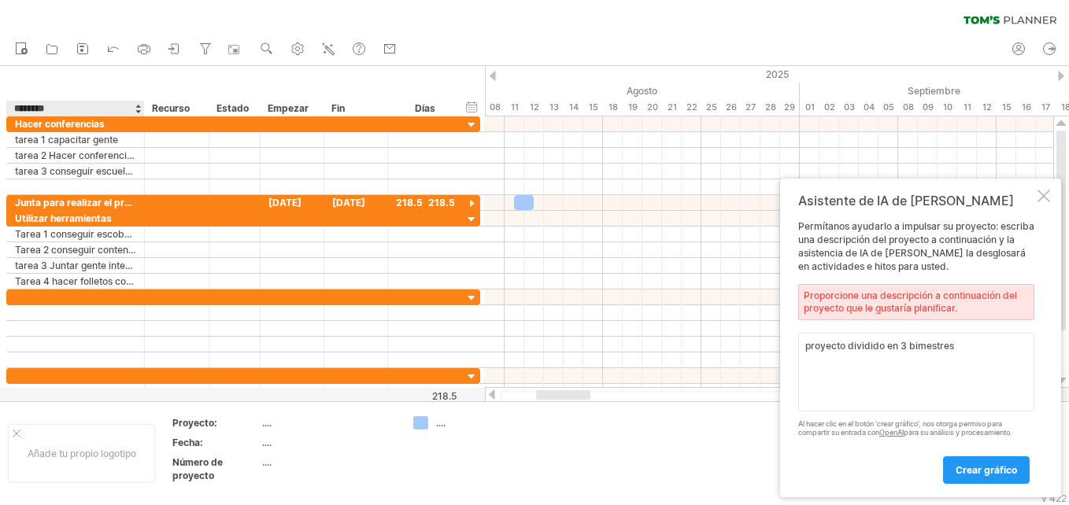
click at [133, 103] on input "********" at bounding box center [74, 109] width 121 height 16
click at [820, 303] on div "Proporcione una descripción a continuación del proyecto que le gustaría planifi…" at bounding box center [916, 302] width 236 height 36
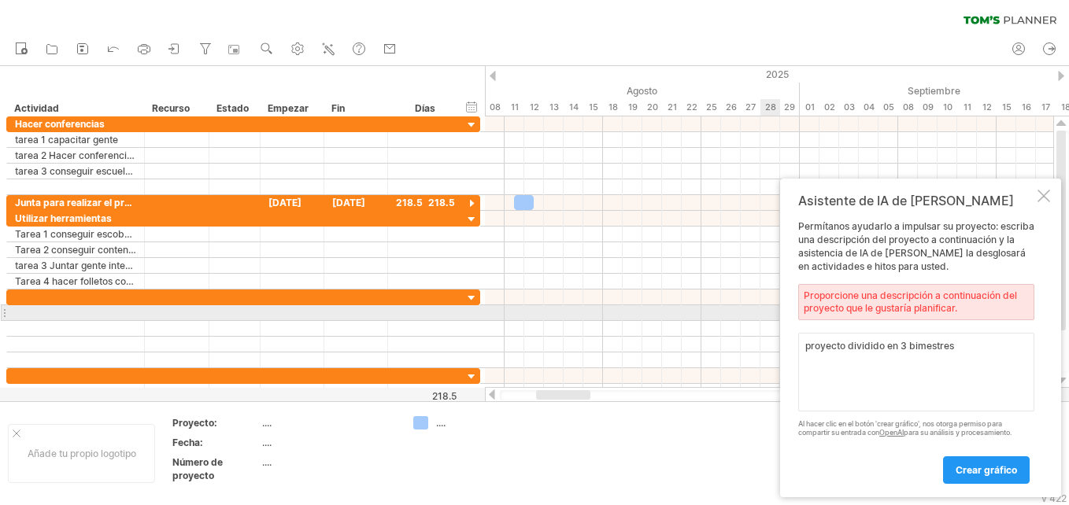
click at [811, 309] on div "Proporcione una descripción a continuación del proyecto que le gustaría planifi…" at bounding box center [916, 302] width 236 height 36
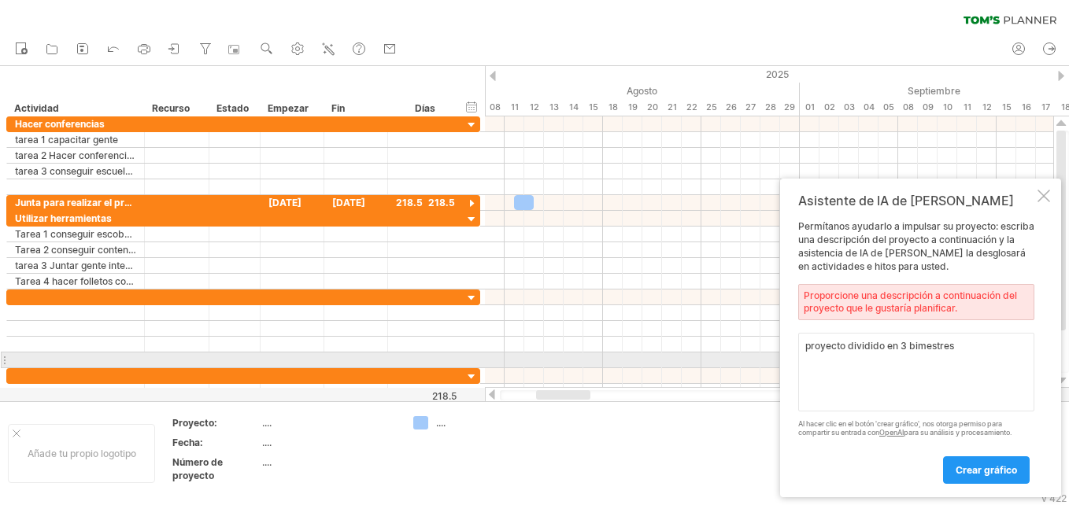
click at [809, 361] on textarea "proyecto dividido en 3 bimestres" at bounding box center [916, 372] width 236 height 79
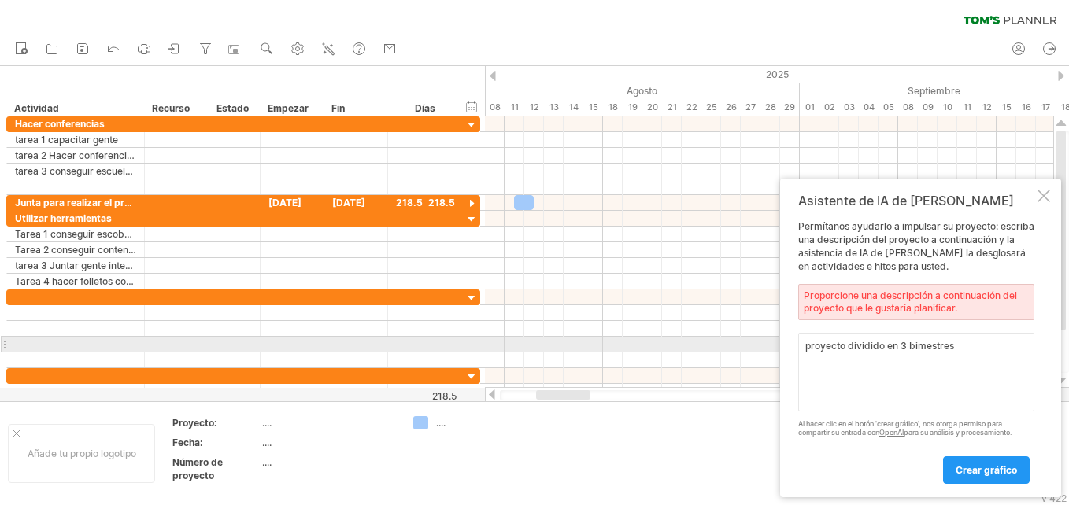
click at [954, 346] on textarea "proyecto dividido en 3 bimestres" at bounding box center [916, 372] width 236 height 79
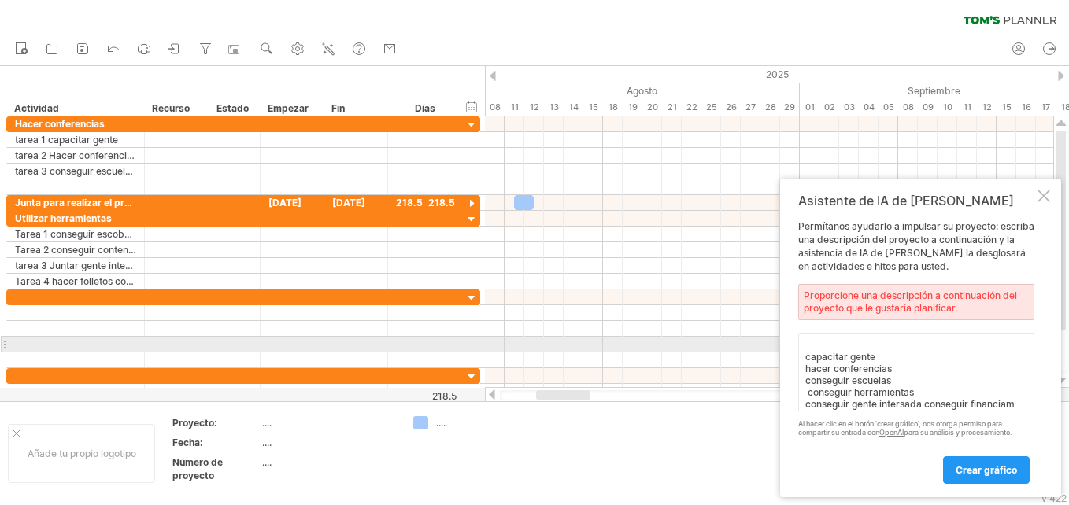
scroll to position [36, 0]
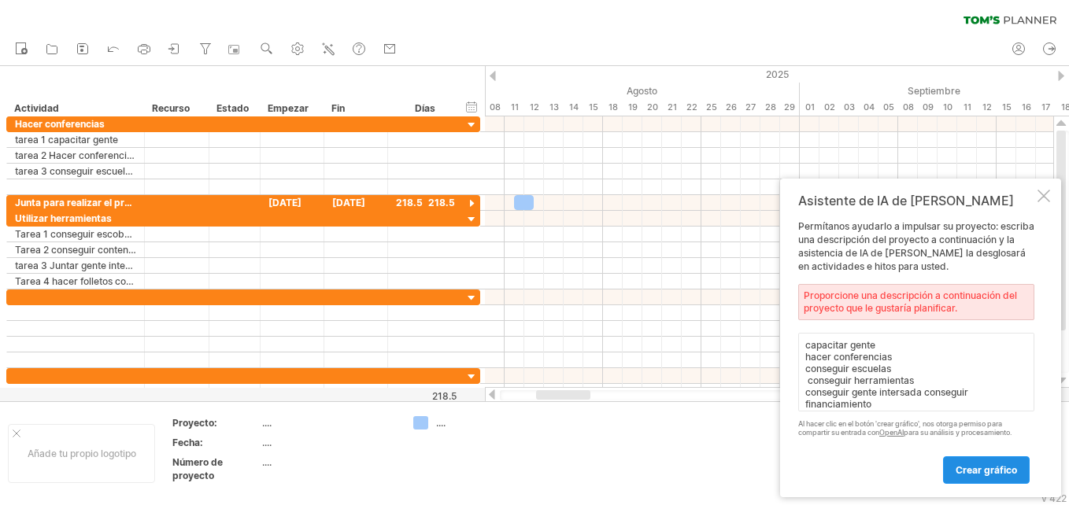
type textarea "proyecto dividido en 3 bimestres capacitar gente hacer conferencias conseguir e…"
click at [985, 468] on span "Crear gráfico" at bounding box center [986, 471] width 61 height 12
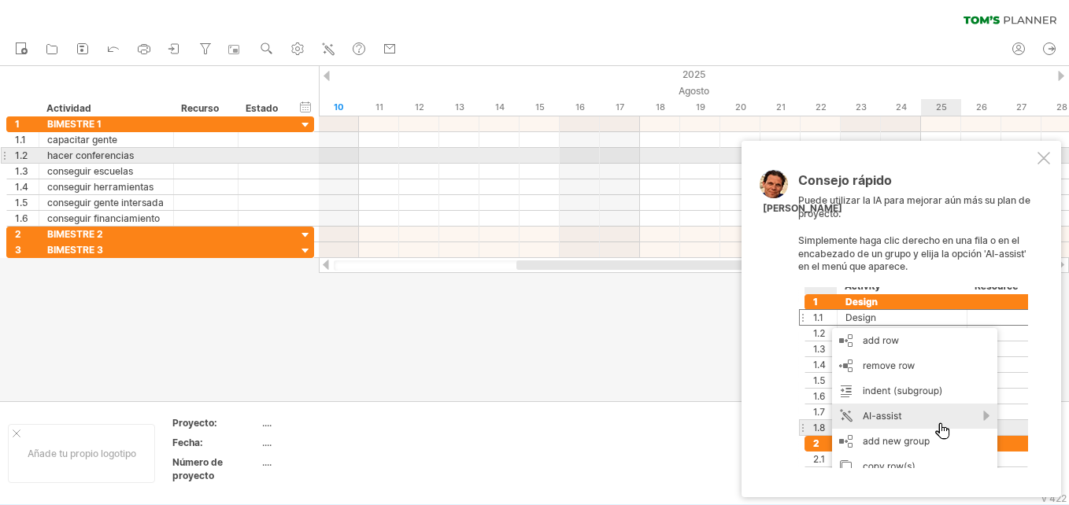
click at [1047, 152] on div at bounding box center [1044, 158] width 13 height 13
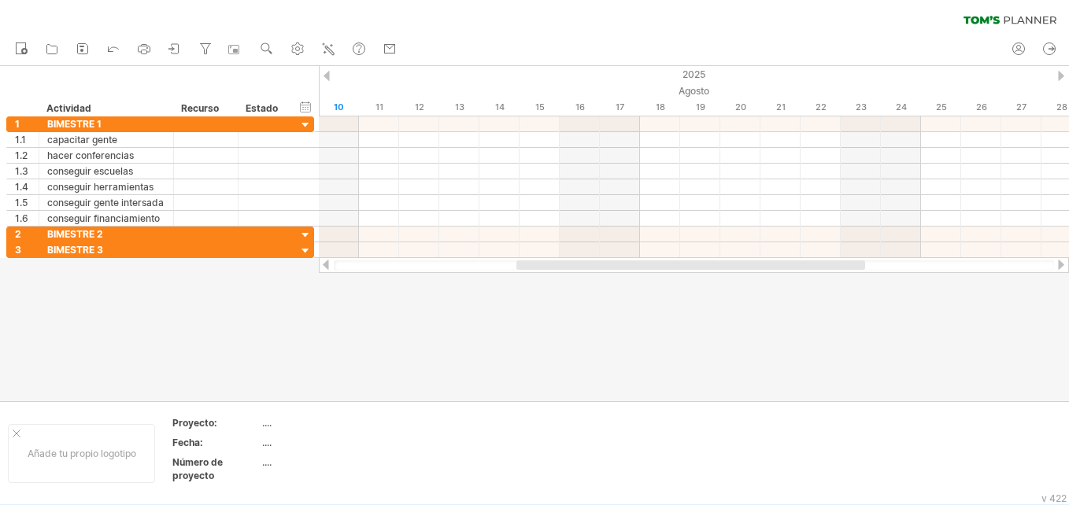
click at [1062, 79] on div at bounding box center [1061, 76] width 6 height 10
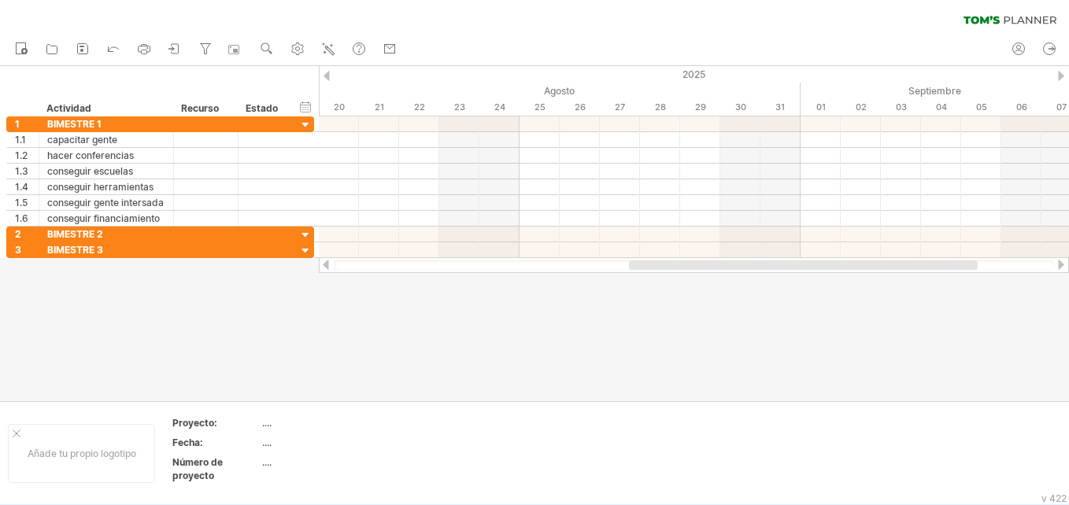
click at [1062, 79] on div at bounding box center [1061, 76] width 6 height 10
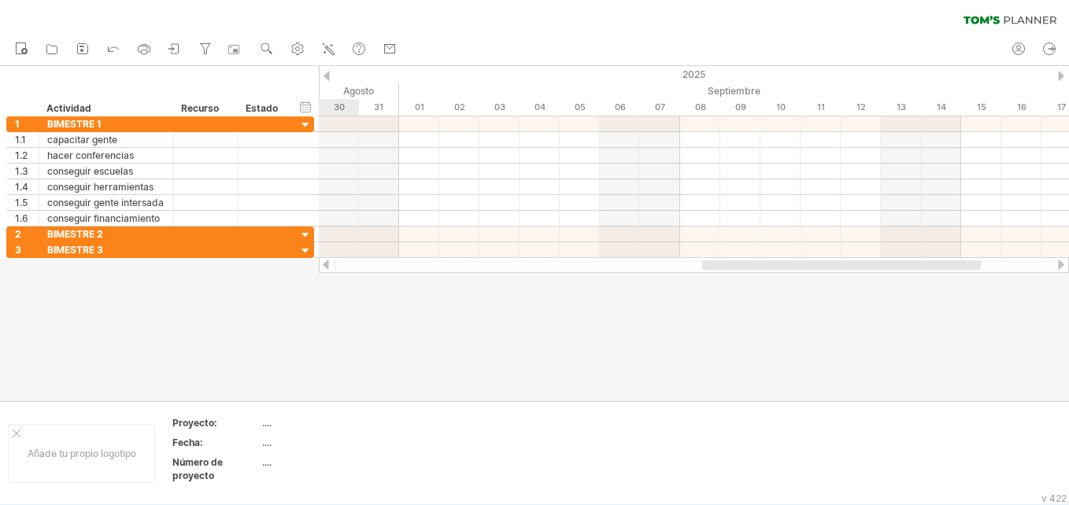
click at [1062, 79] on div at bounding box center [1061, 76] width 6 height 10
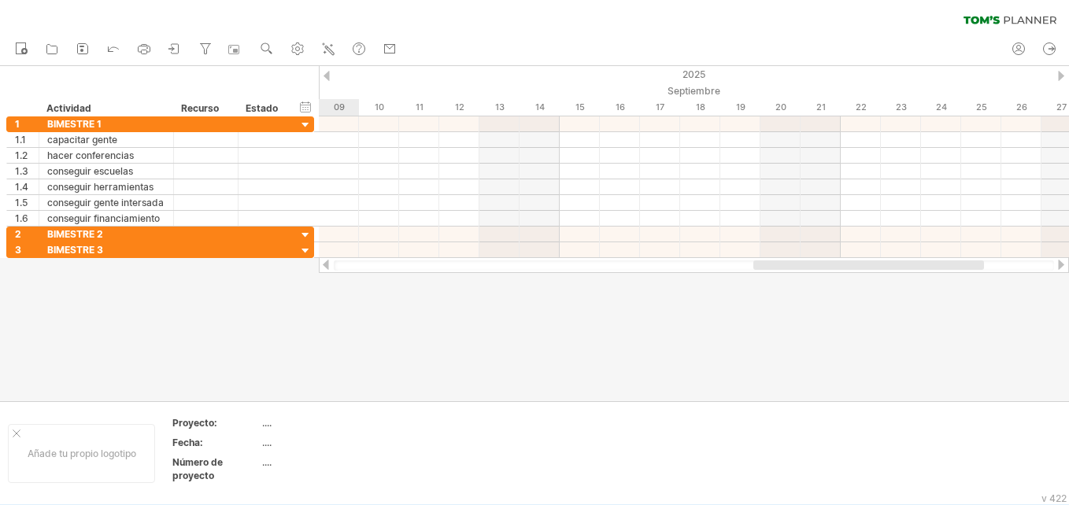
click at [1062, 79] on div at bounding box center [1061, 76] width 6 height 10
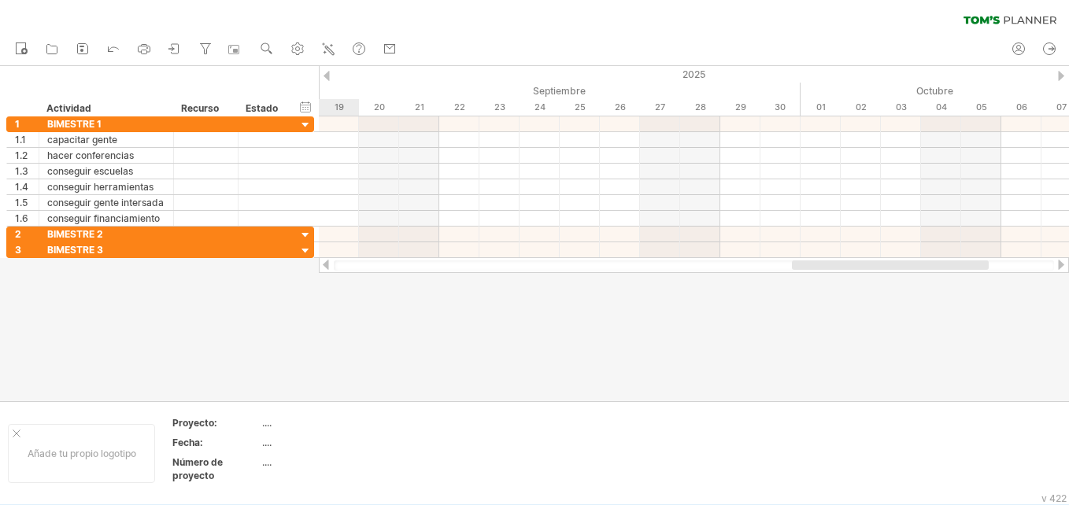
click at [1062, 79] on div at bounding box center [1061, 76] width 6 height 10
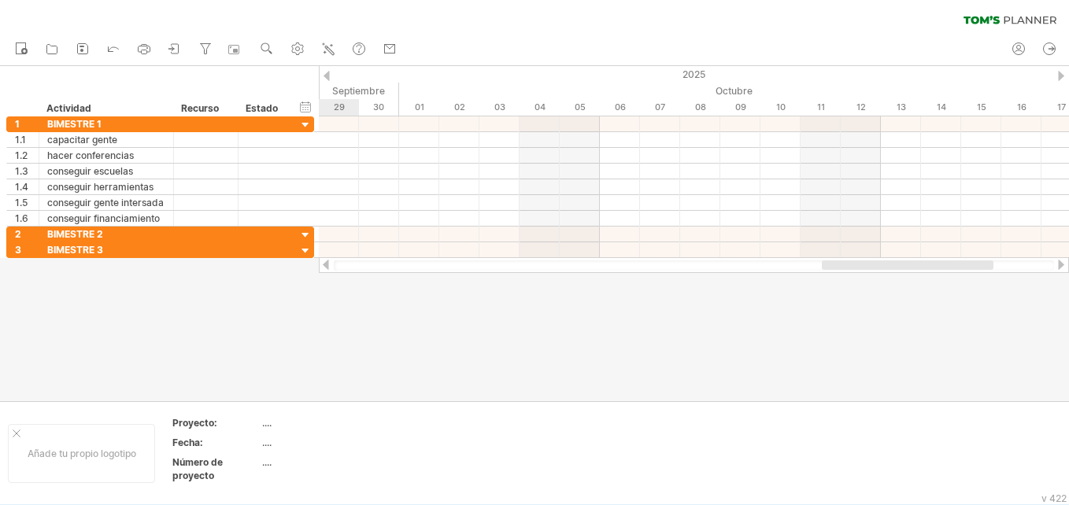
click at [1062, 79] on div at bounding box center [1061, 76] width 6 height 10
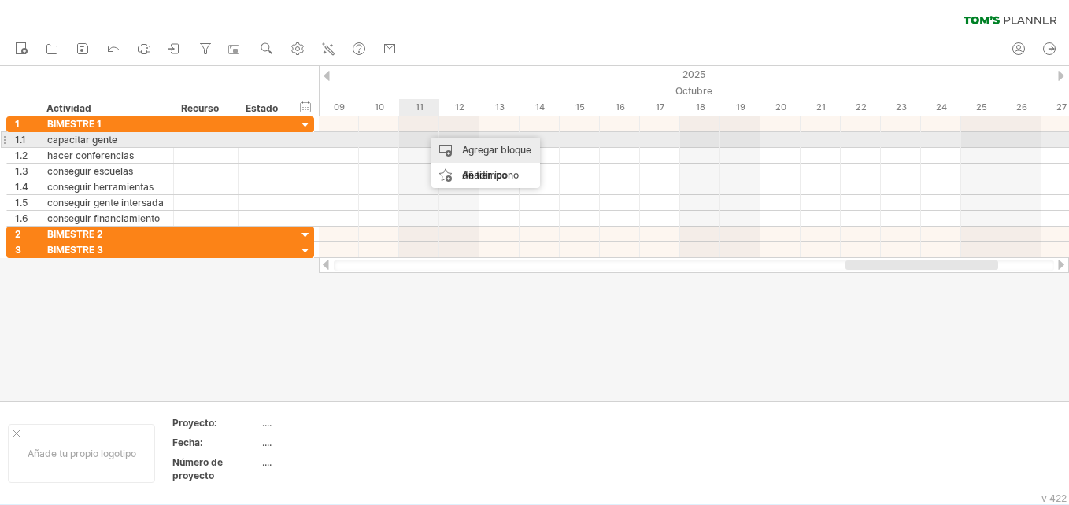
click at [440, 146] on div "Agregar bloque de tiempo" at bounding box center [485, 163] width 109 height 50
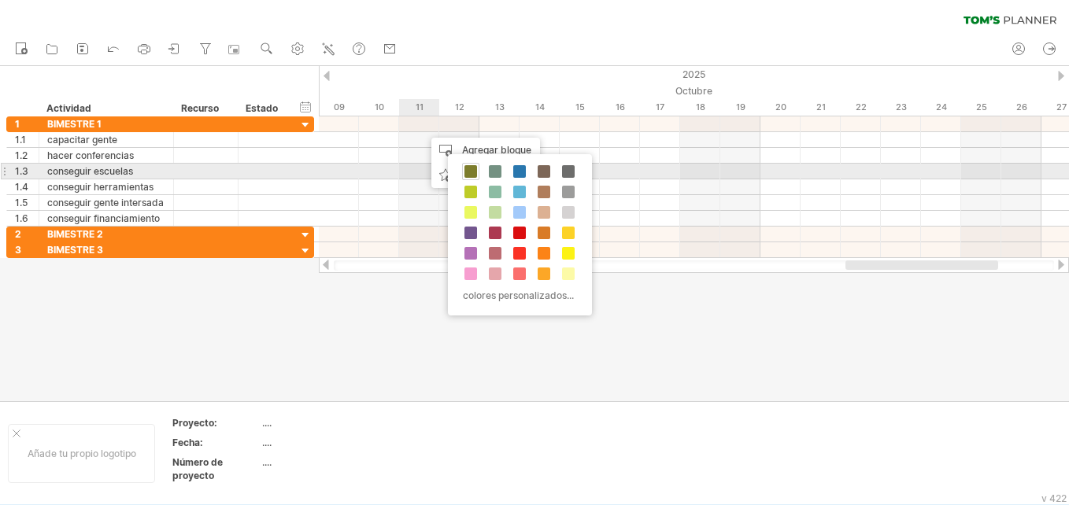
click at [468, 168] on span at bounding box center [471, 171] width 13 height 13
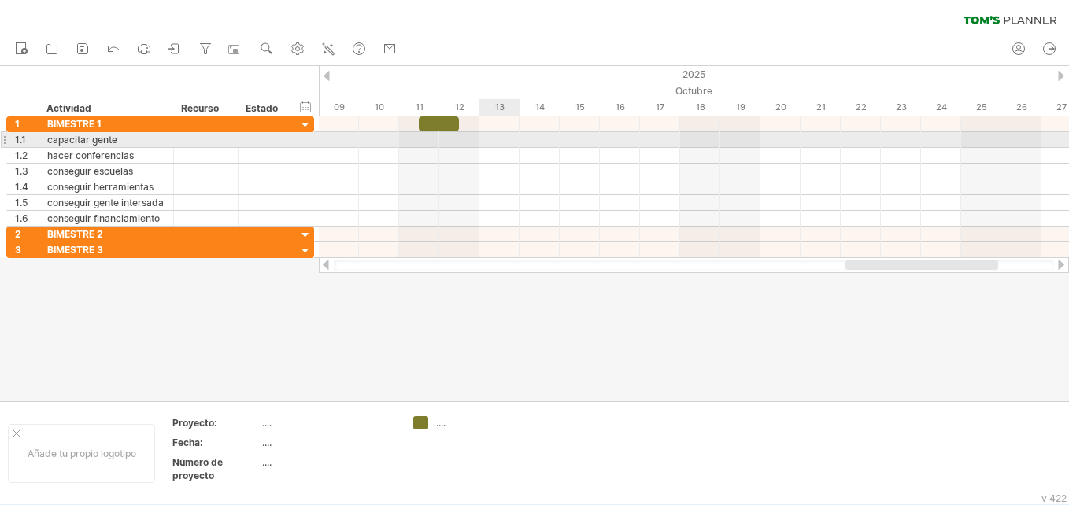
click at [483, 140] on div at bounding box center [694, 140] width 750 height 16
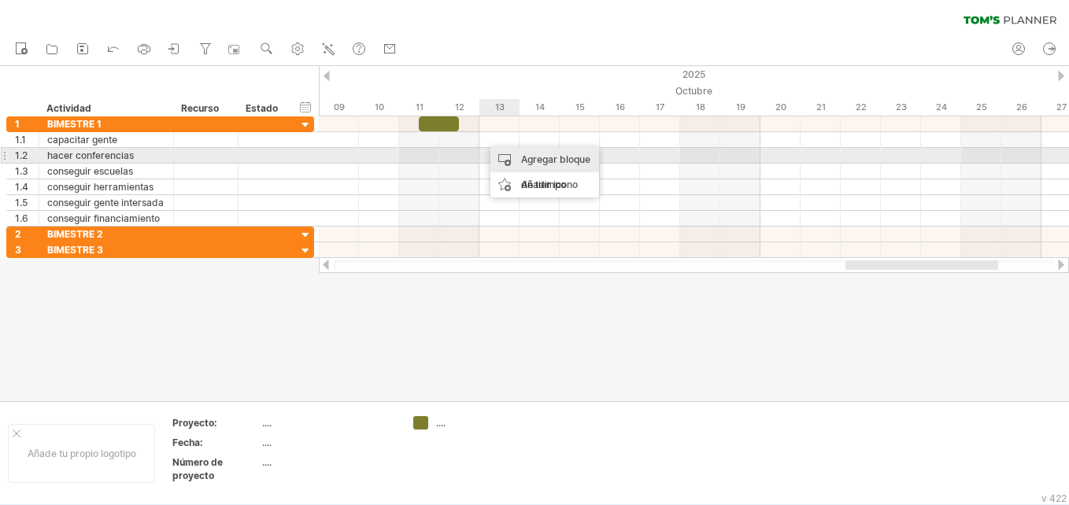
click at [522, 161] on div "Agregar bloque de tiempo" at bounding box center [545, 172] width 109 height 50
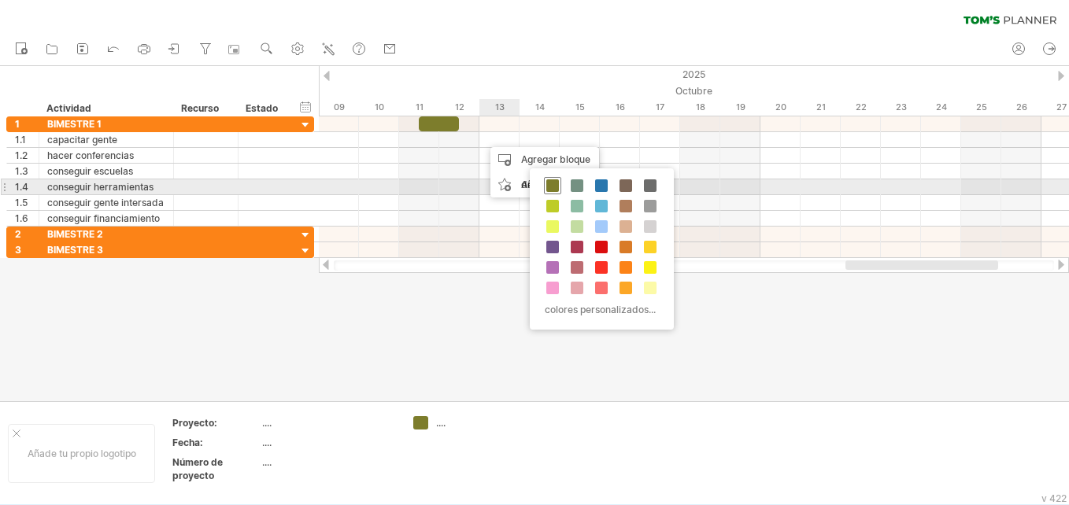
click at [554, 184] on span at bounding box center [552, 186] width 13 height 13
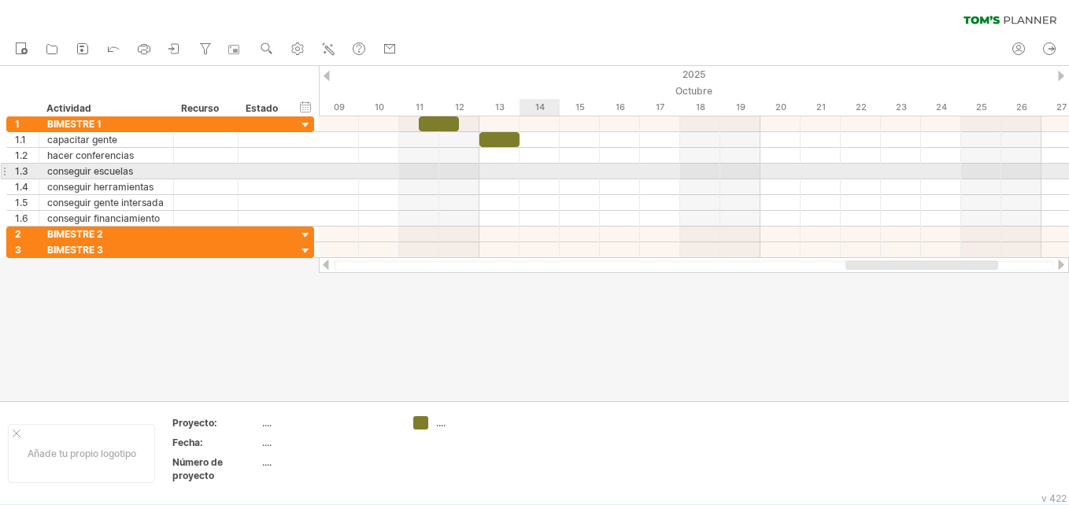
click at [544, 170] on div at bounding box center [694, 172] width 750 height 16
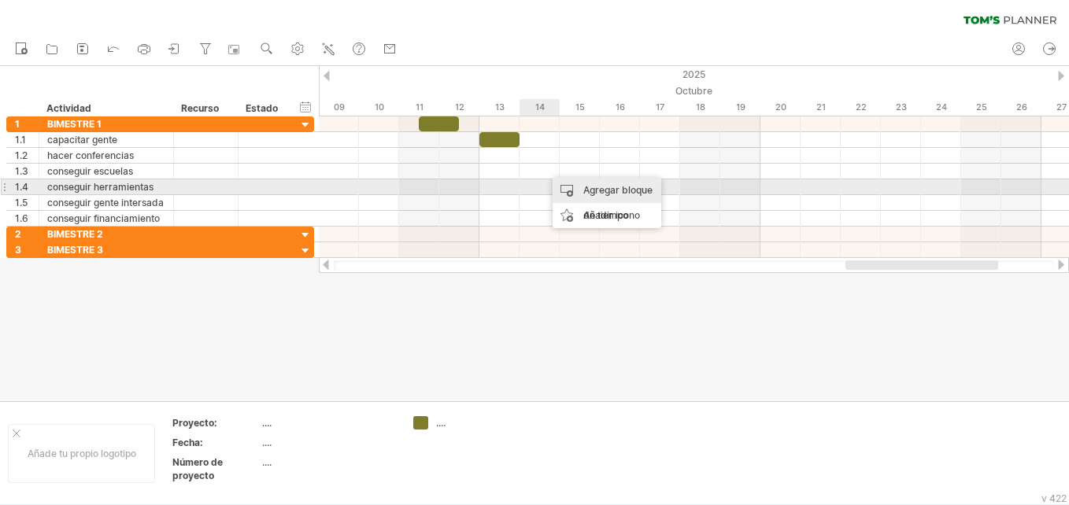
click at [578, 190] on div "Agregar bloque de tiempo" at bounding box center [607, 203] width 109 height 50
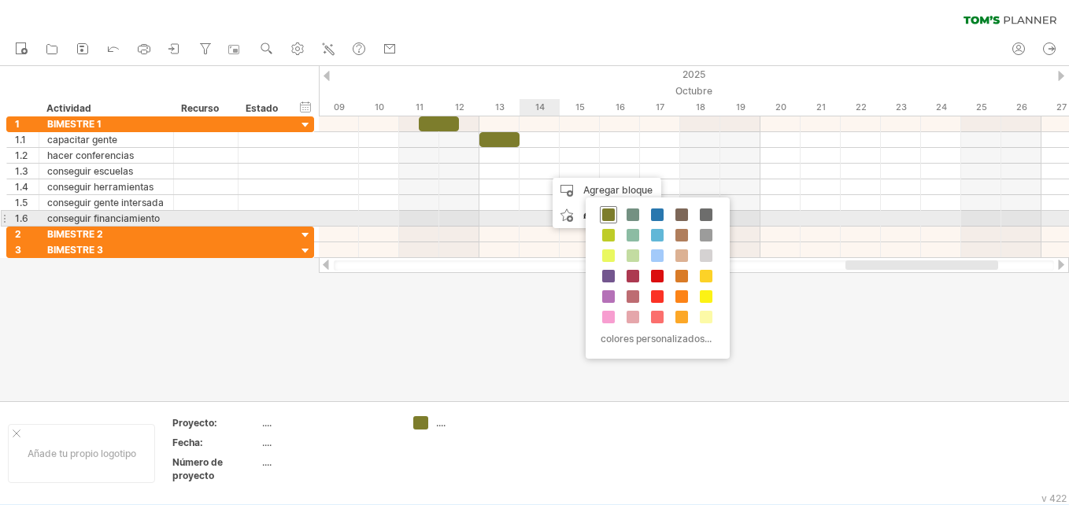
click at [609, 216] on span at bounding box center [608, 215] width 13 height 13
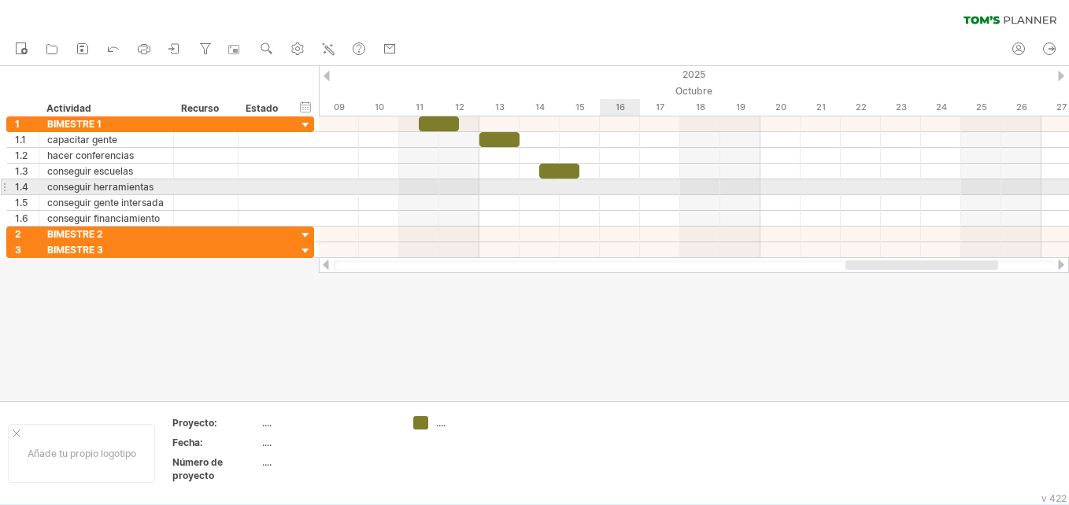
click at [610, 189] on div at bounding box center [694, 188] width 750 height 16
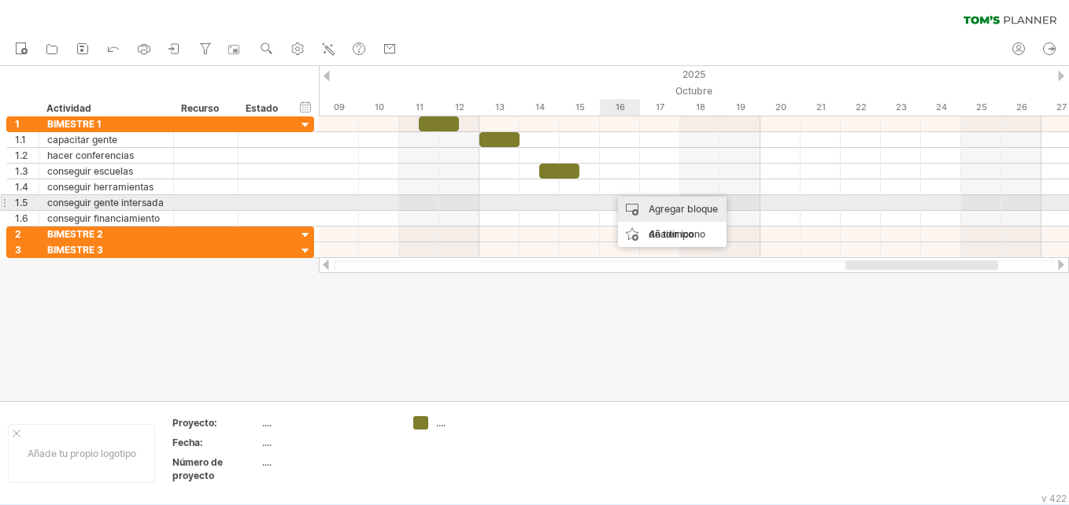
click at [644, 205] on div "Agregar bloque de tiempo" at bounding box center [672, 222] width 109 height 50
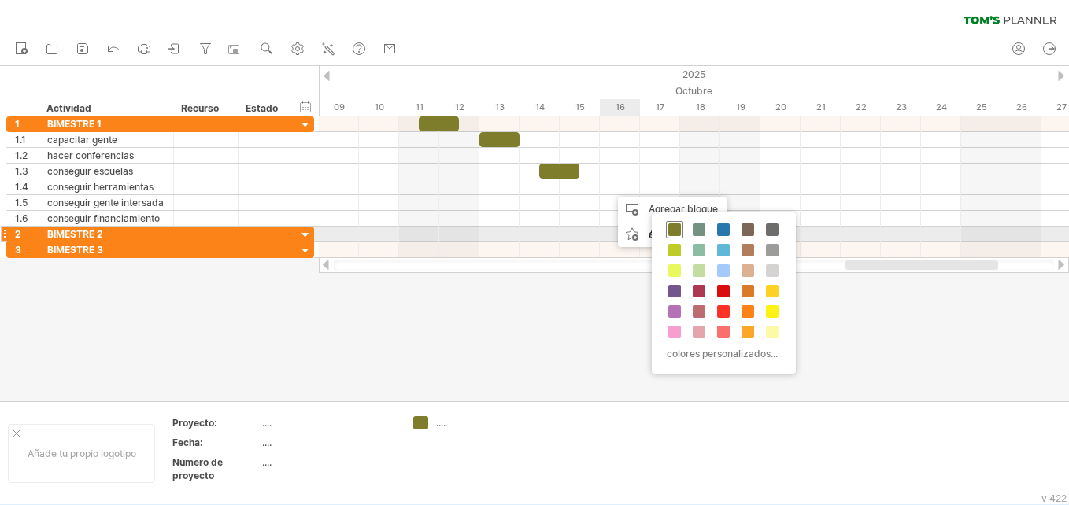
click at [676, 228] on span at bounding box center [674, 230] width 13 height 13
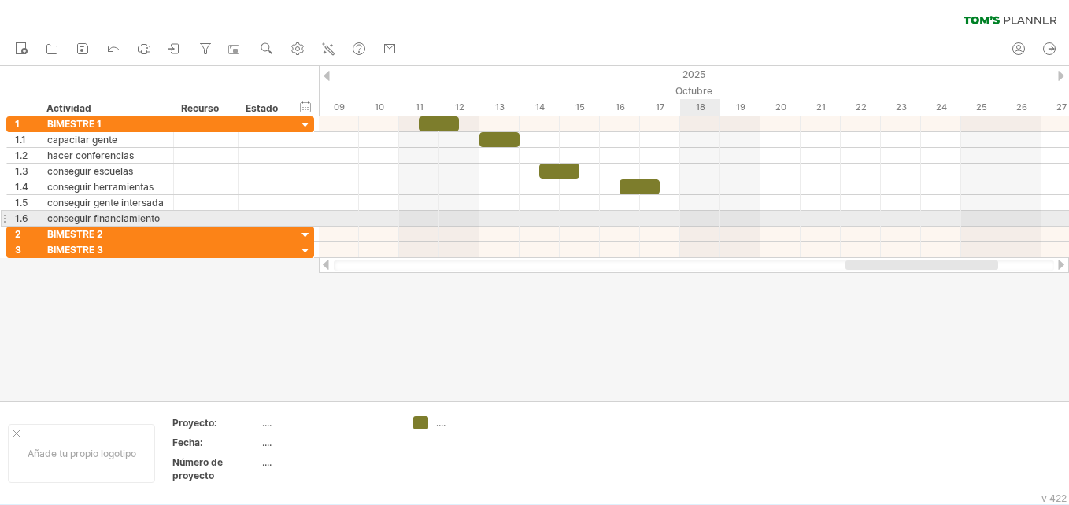
click at [689, 220] on div at bounding box center [694, 219] width 750 height 16
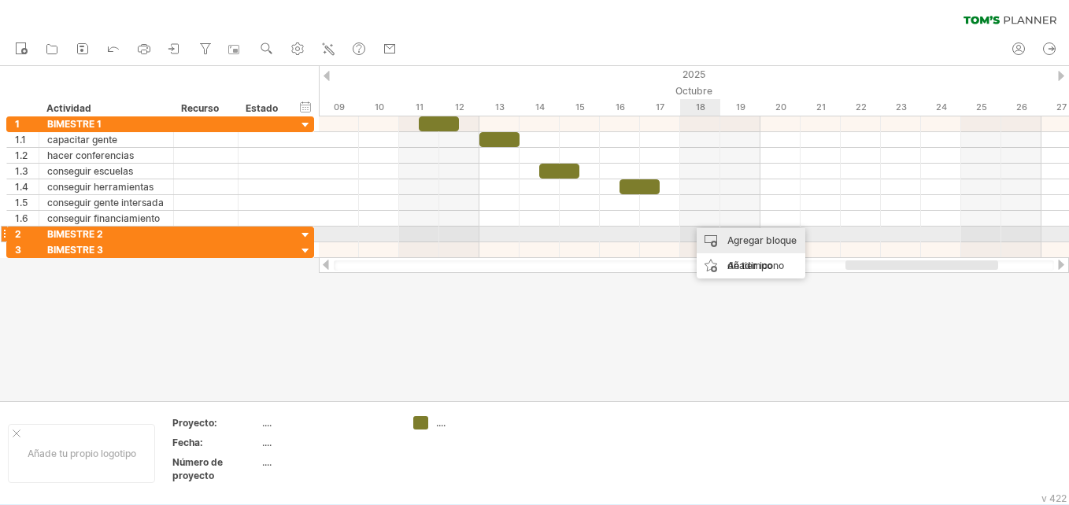
click at [714, 235] on div "Agregar bloque de tiempo" at bounding box center [751, 253] width 109 height 50
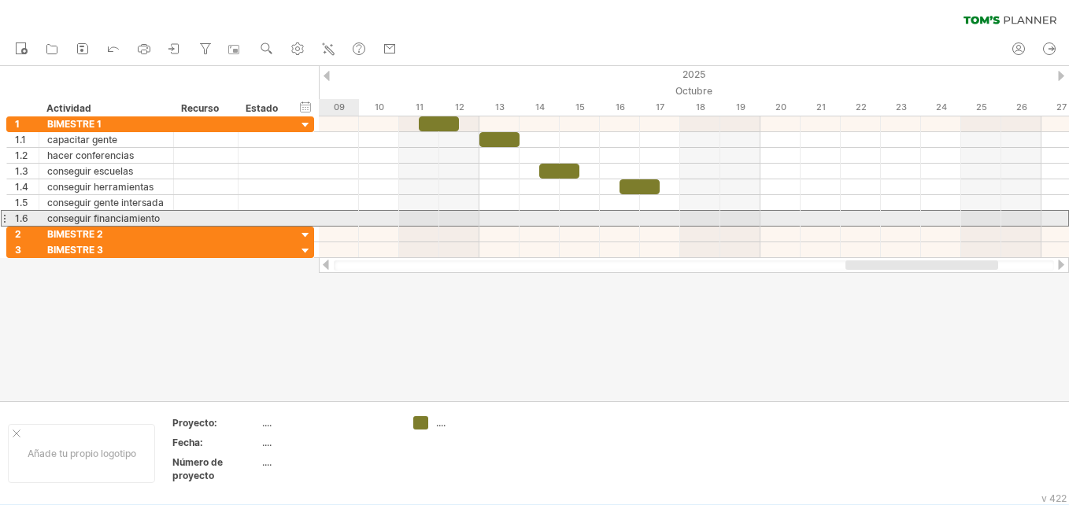
click at [209, 224] on div at bounding box center [206, 218] width 48 height 15
click at [697, 218] on div at bounding box center [694, 219] width 750 height 16
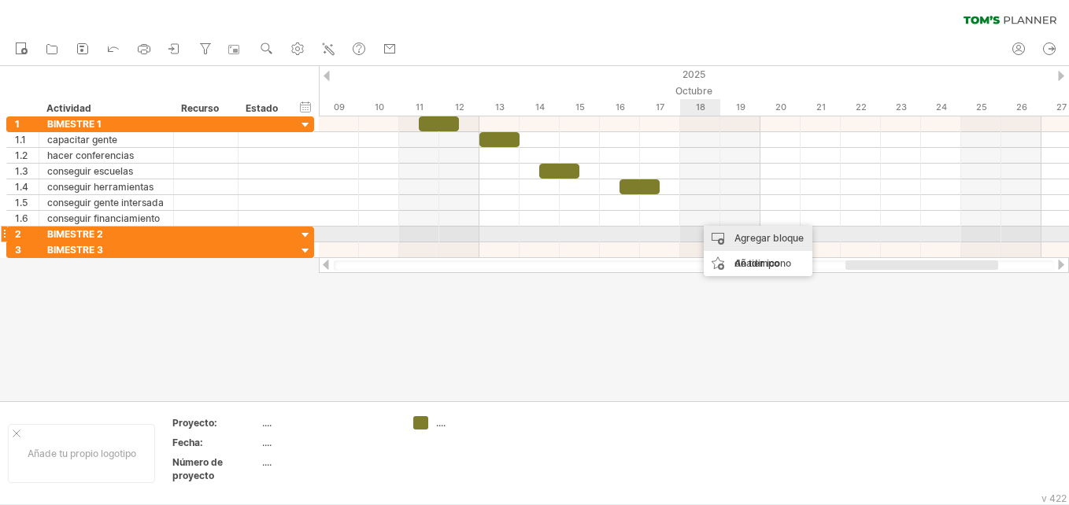
click at [717, 239] on div "Agregar bloque de tiempo" at bounding box center [758, 251] width 109 height 50
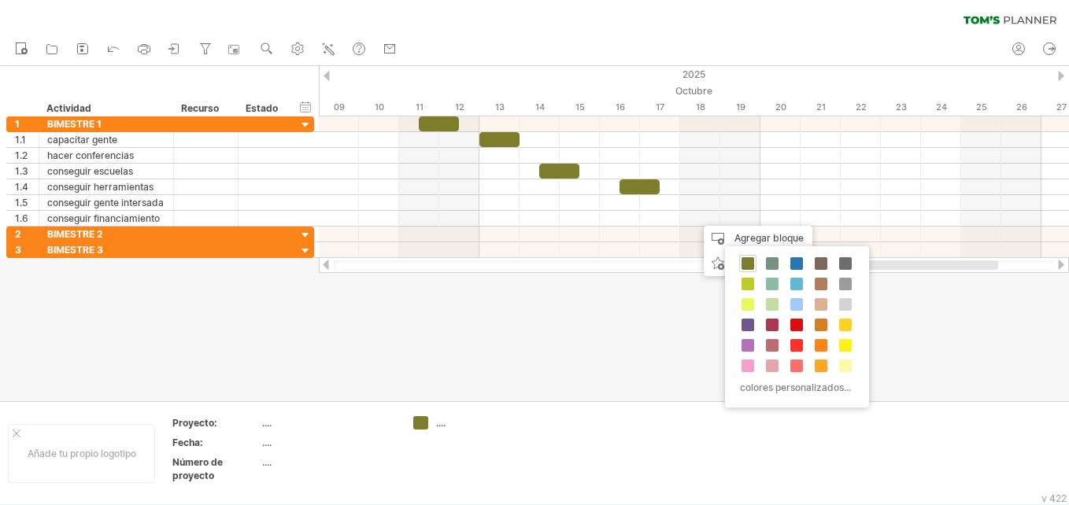
click at [757, 268] on div "colores personalizados..." at bounding box center [797, 326] width 144 height 161
click at [744, 257] on div at bounding box center [747, 263] width 17 height 17
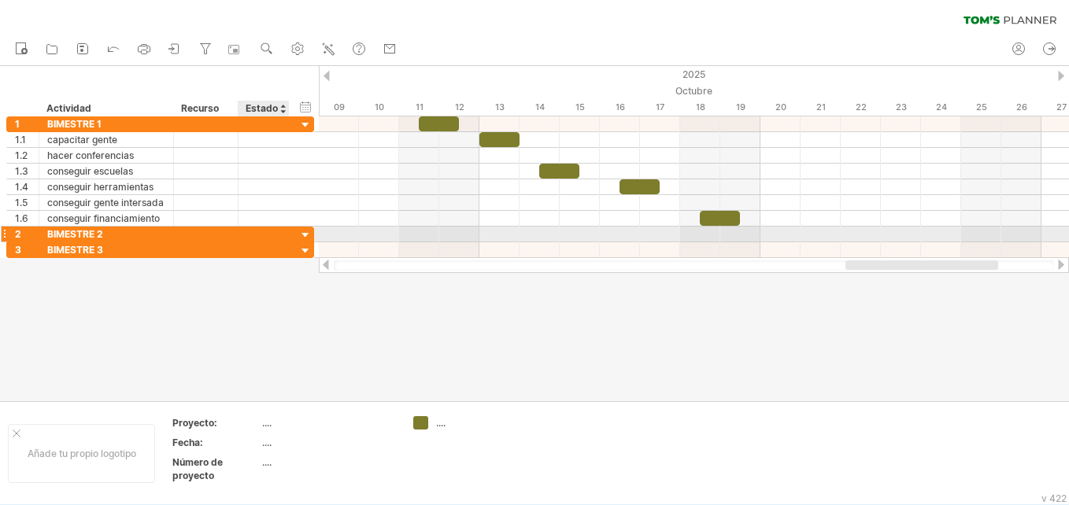
click at [306, 231] on div at bounding box center [305, 235] width 15 height 15
click at [308, 235] on div at bounding box center [305, 235] width 15 height 15
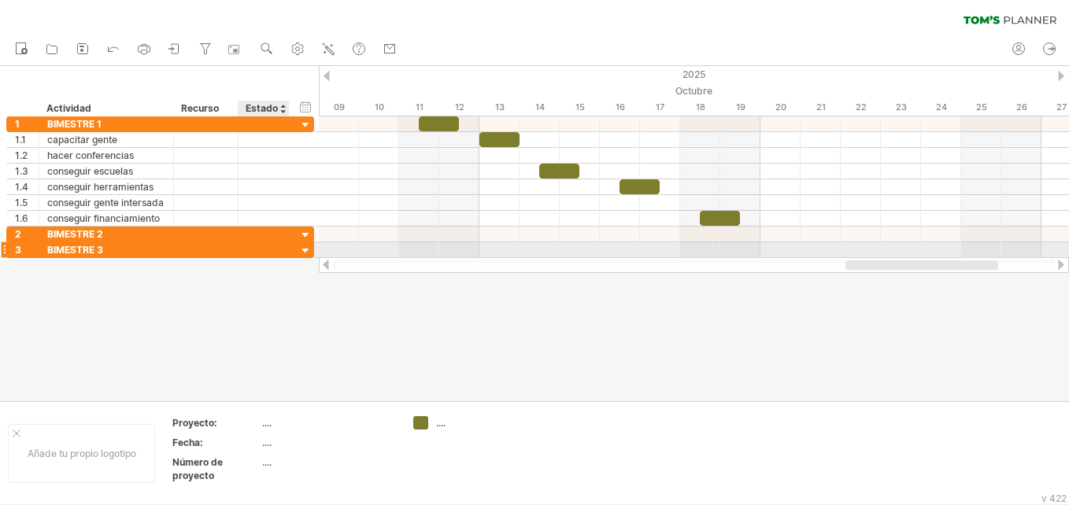
click at [306, 254] on div at bounding box center [305, 251] width 15 height 15
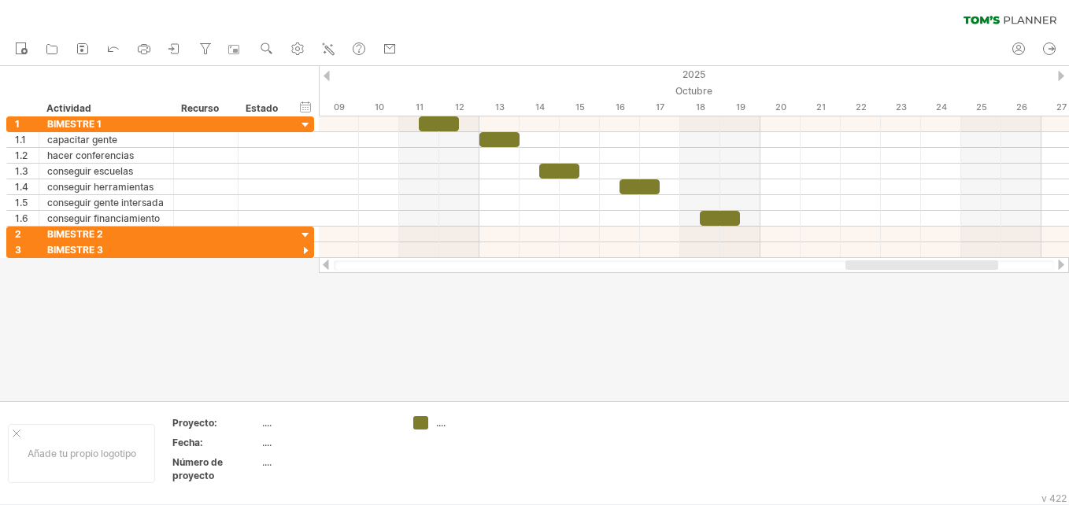
click at [353, 310] on div at bounding box center [534, 233] width 1069 height 335
